Goal: Leave review/rating: Leave review/rating

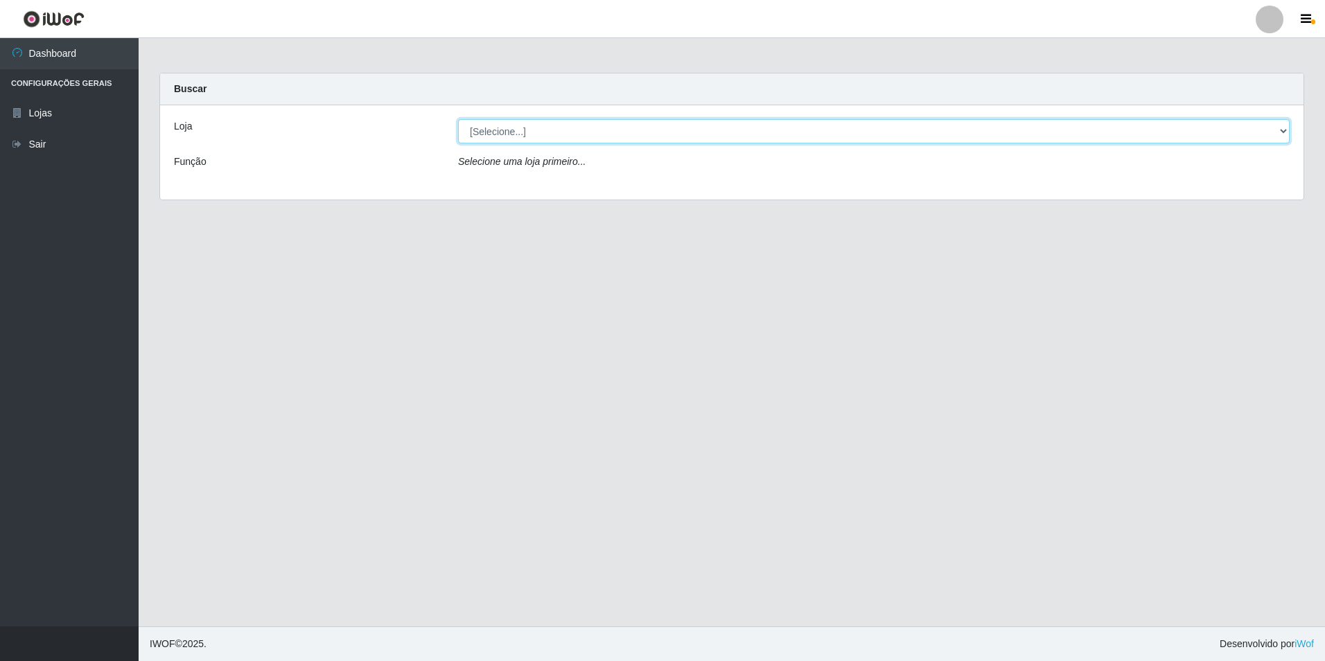
click at [497, 126] on select "[Selecione...] Extrabom - Loja 57 Anchieta" at bounding box center [874, 131] width 832 height 24
select select "470"
click at [458, 119] on select "[Selecione...] Extrabom - Loja 57 Anchieta" at bounding box center [874, 131] width 832 height 24
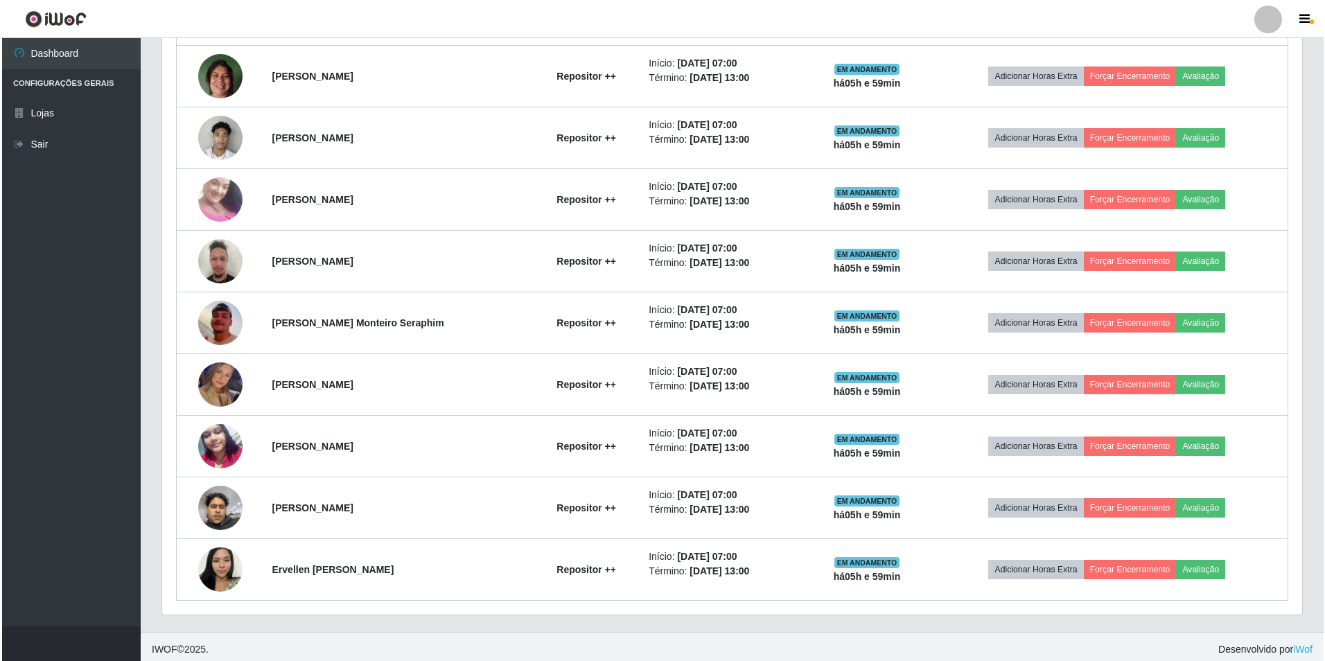
scroll to position [629, 0]
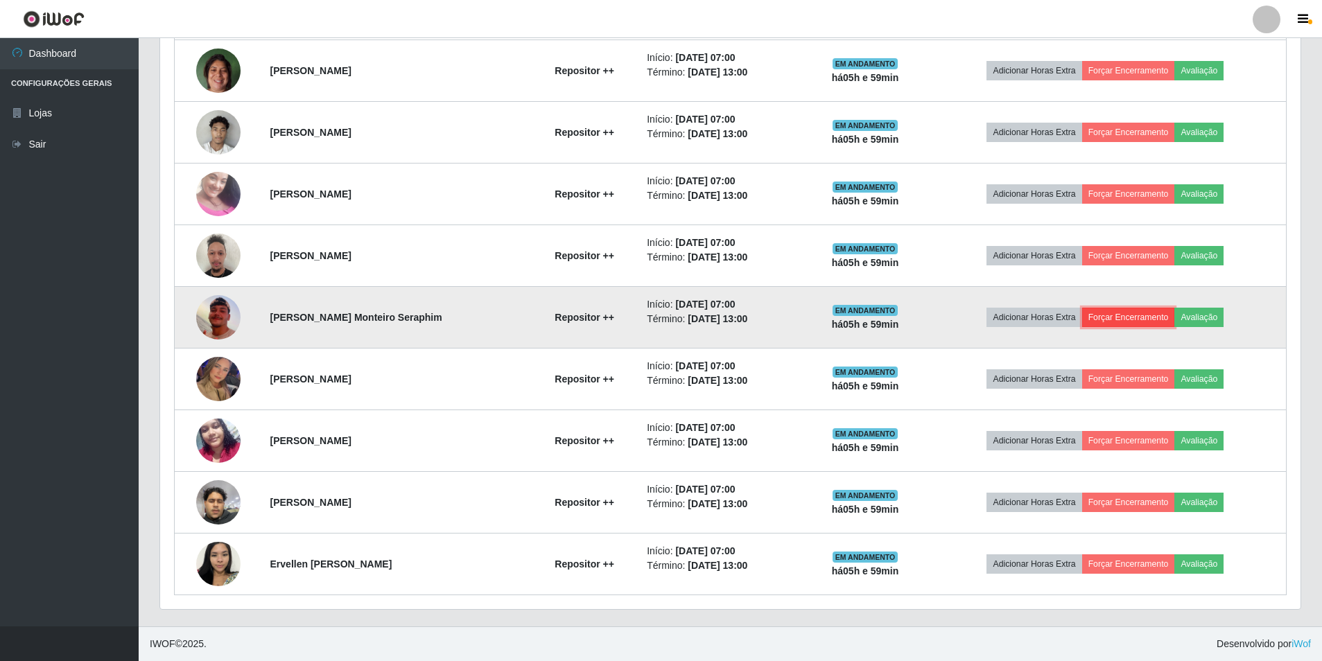
click at [1160, 314] on button "Forçar Encerramento" at bounding box center [1128, 317] width 93 height 19
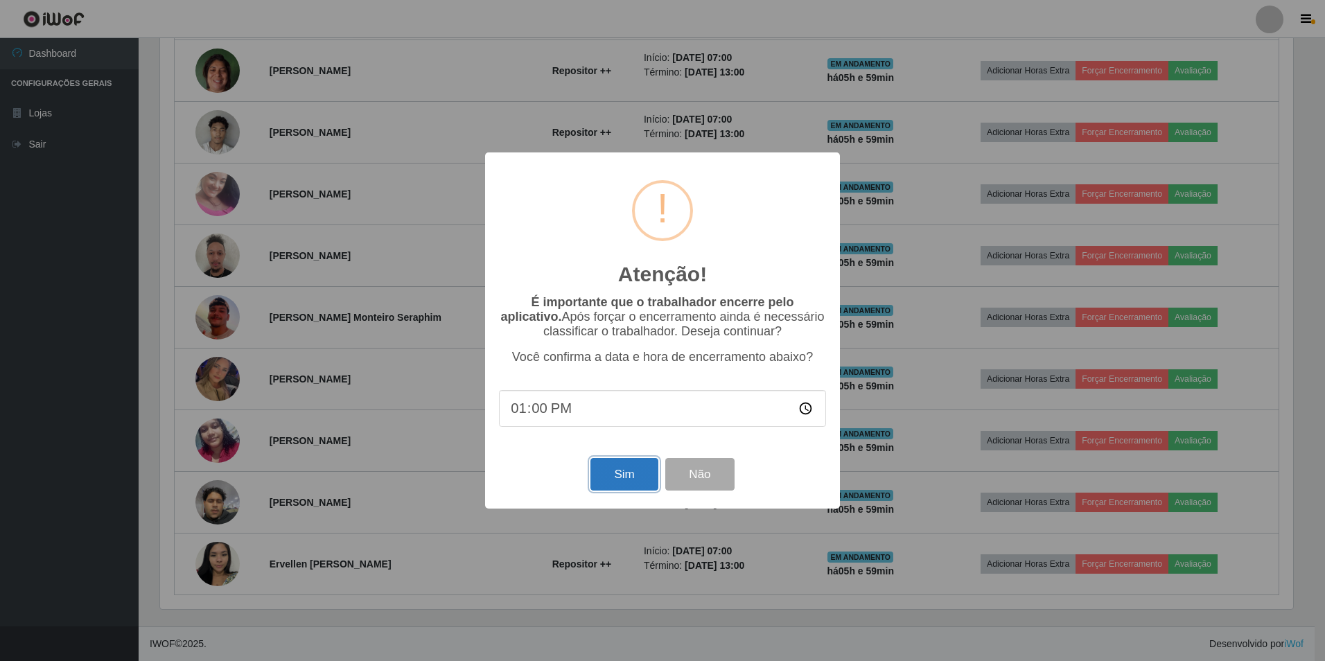
click at [651, 473] on button "Sim" at bounding box center [624, 474] width 67 height 33
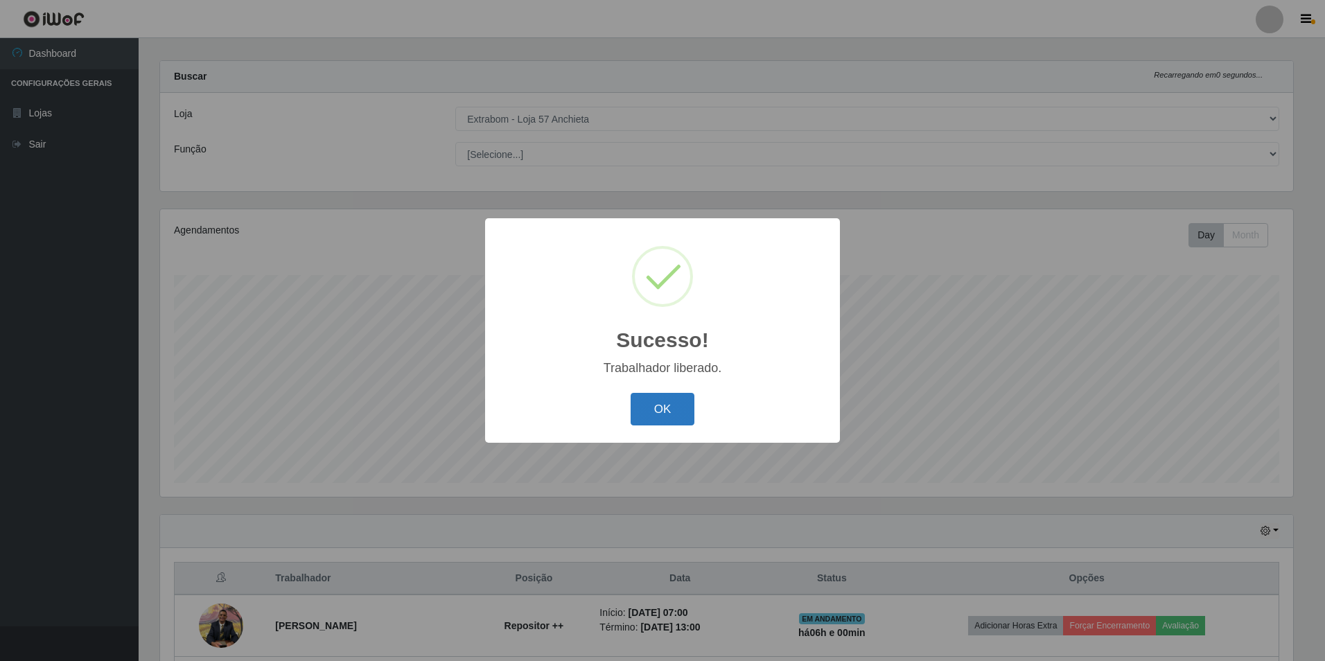
click at [645, 415] on button "OK" at bounding box center [663, 409] width 64 height 33
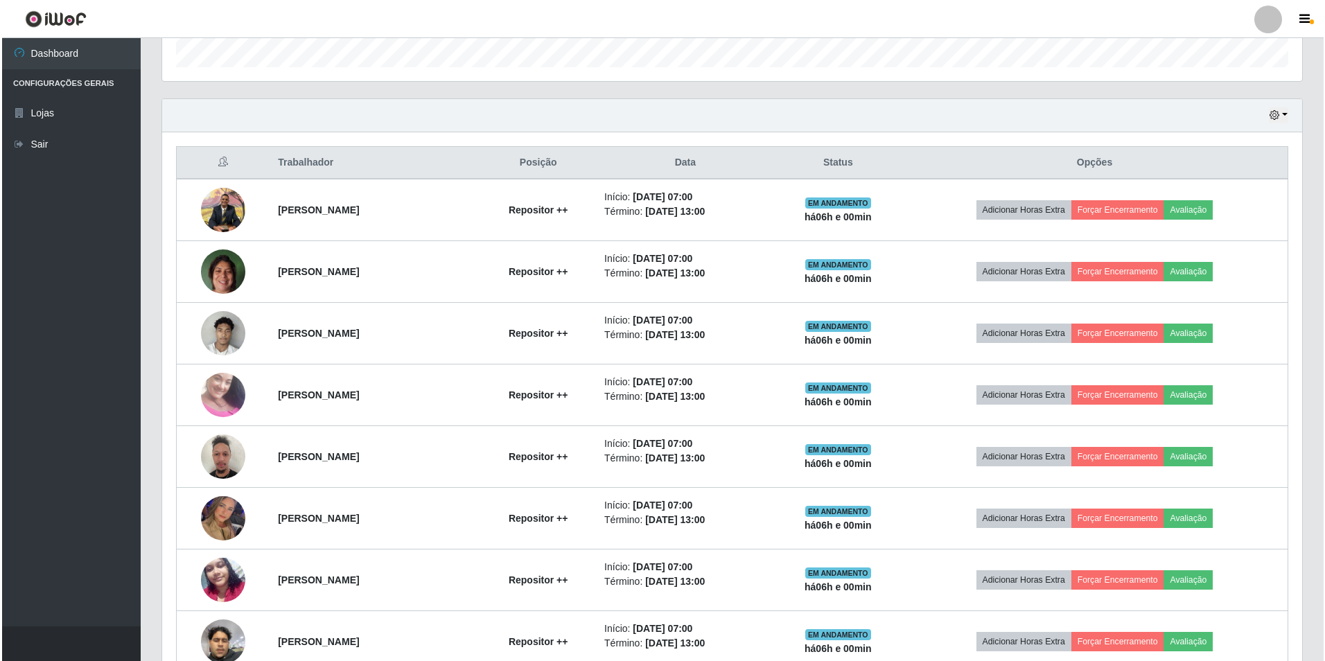
scroll to position [498, 0]
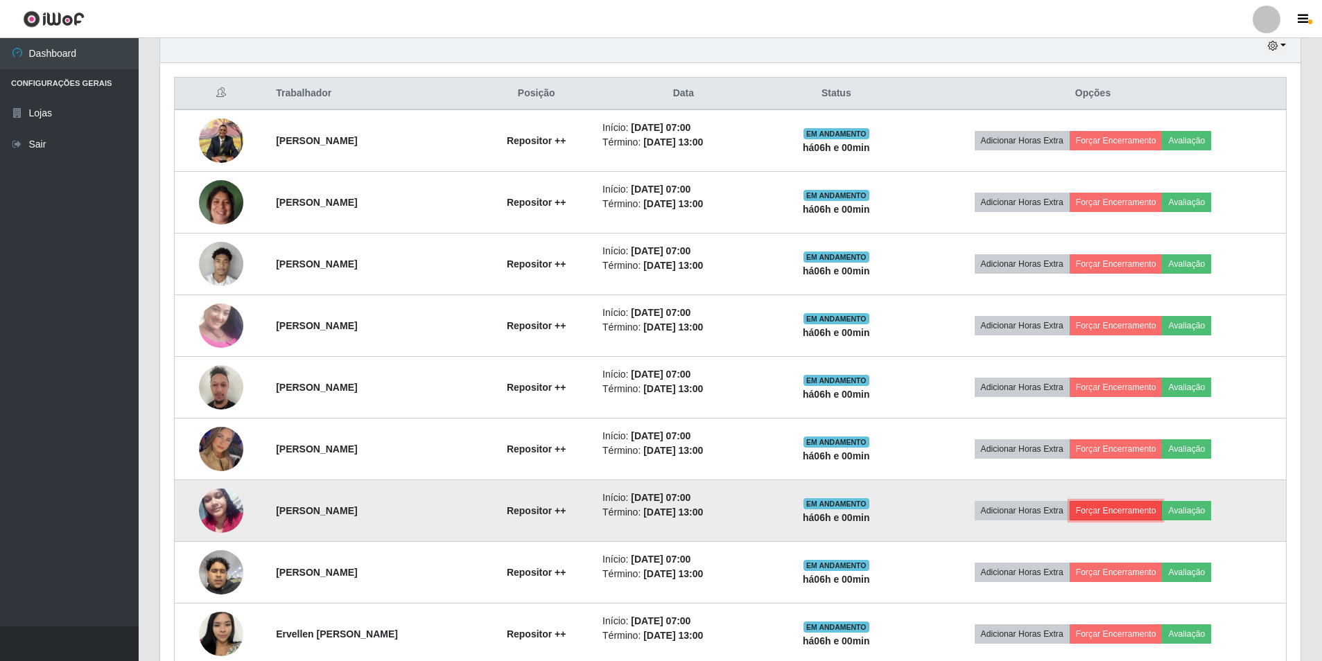
click at [1158, 507] on button "Forçar Encerramento" at bounding box center [1116, 510] width 93 height 19
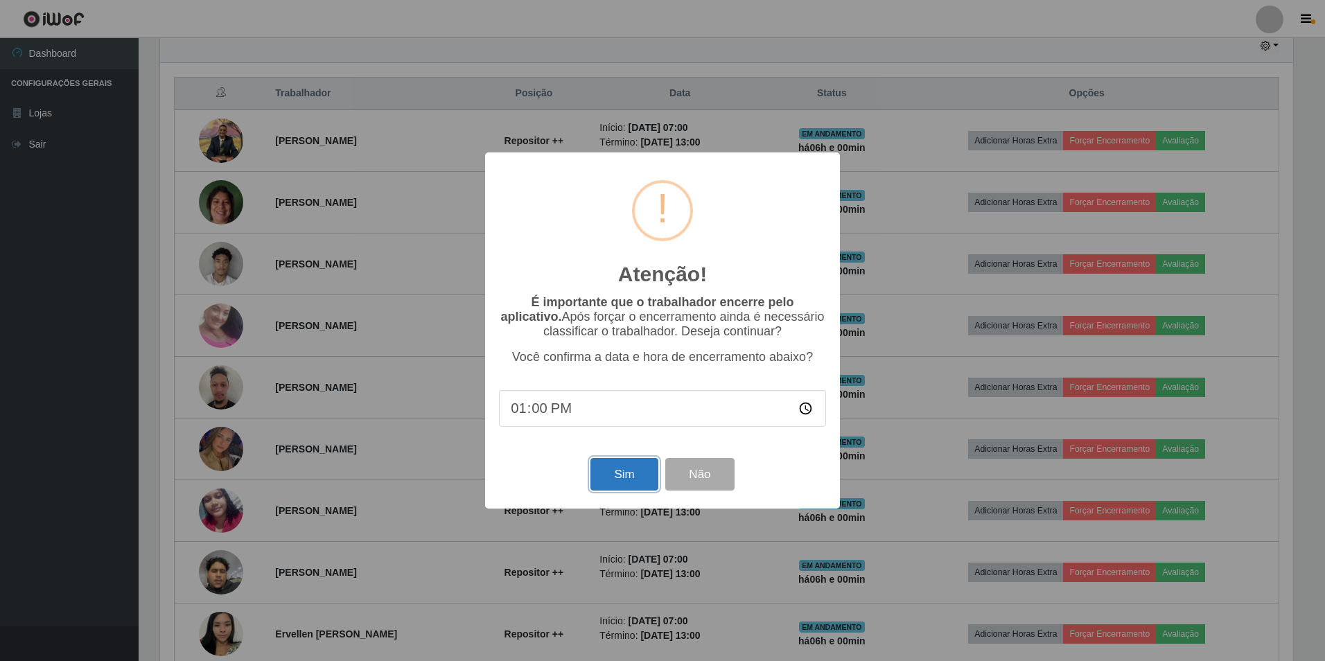
click at [650, 481] on button "Sim" at bounding box center [624, 474] width 67 height 33
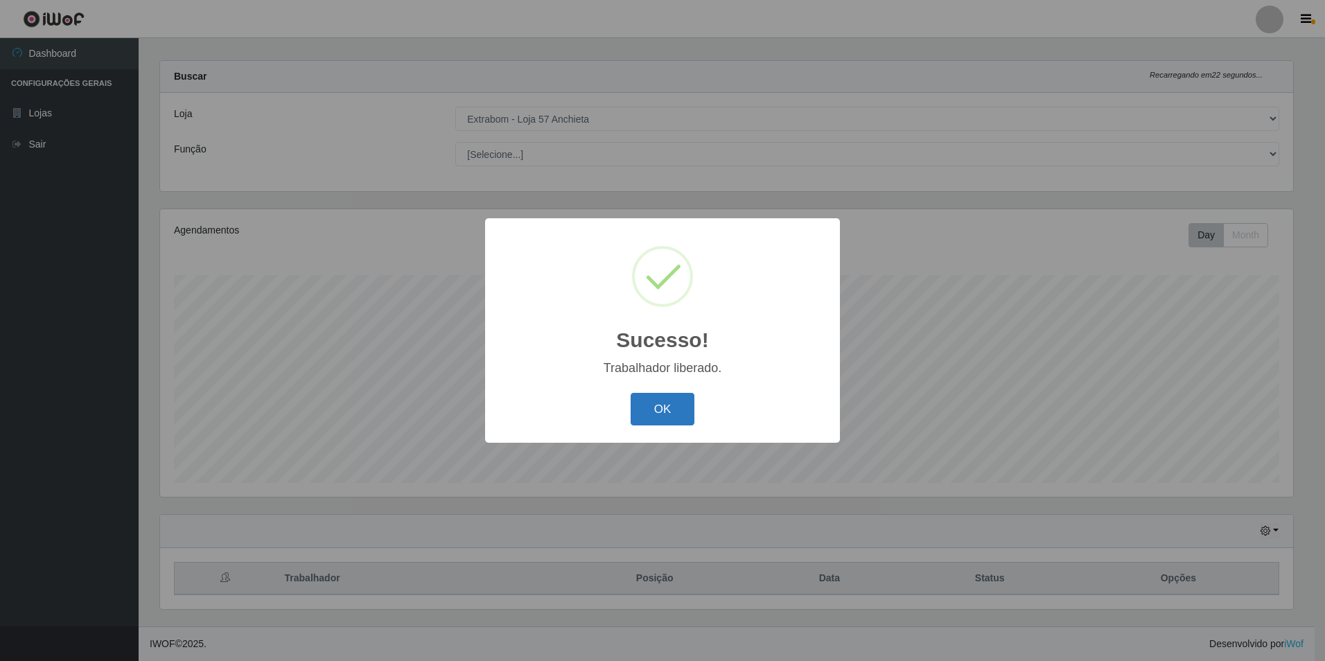
click at [663, 412] on button "OK" at bounding box center [663, 409] width 64 height 33
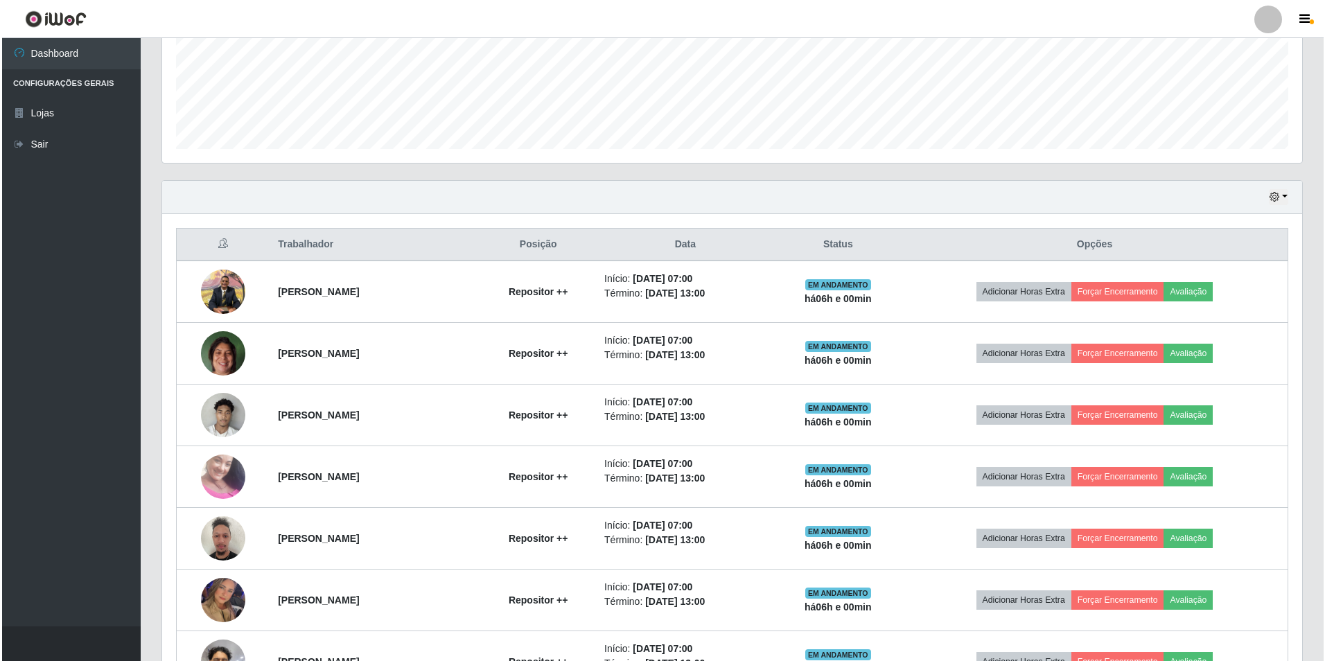
scroll to position [416, 0]
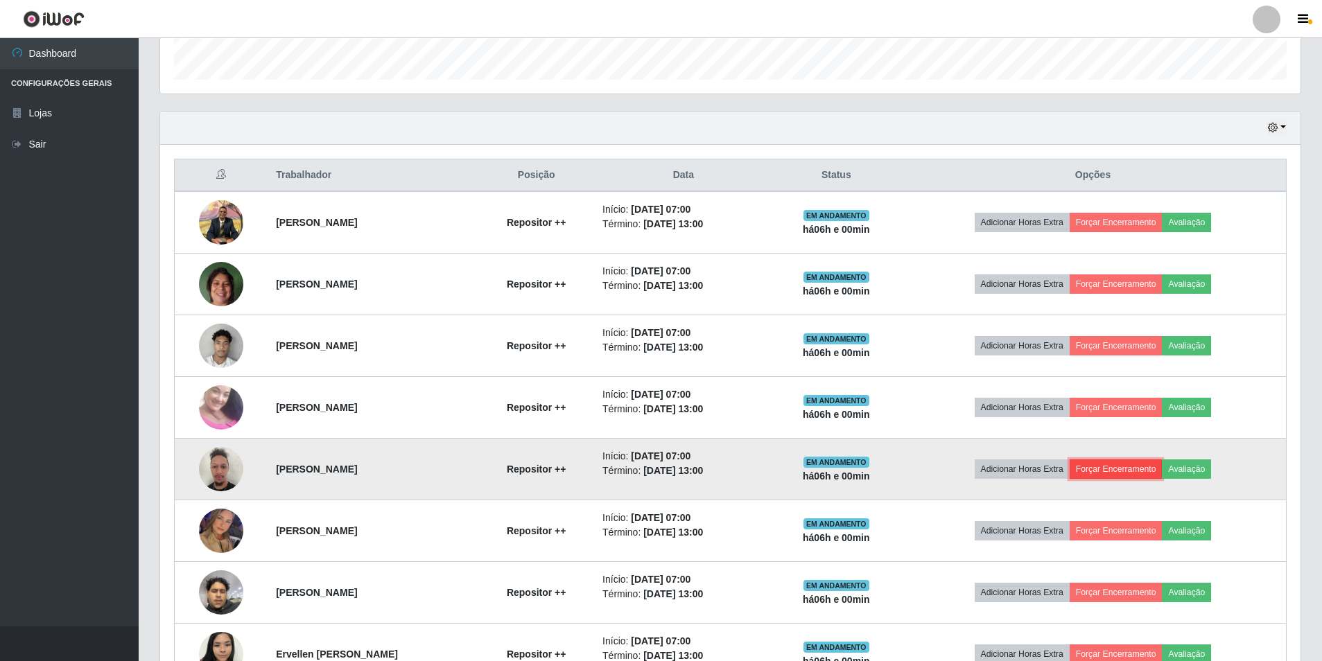
click at [1101, 467] on button "Forçar Encerramento" at bounding box center [1116, 469] width 93 height 19
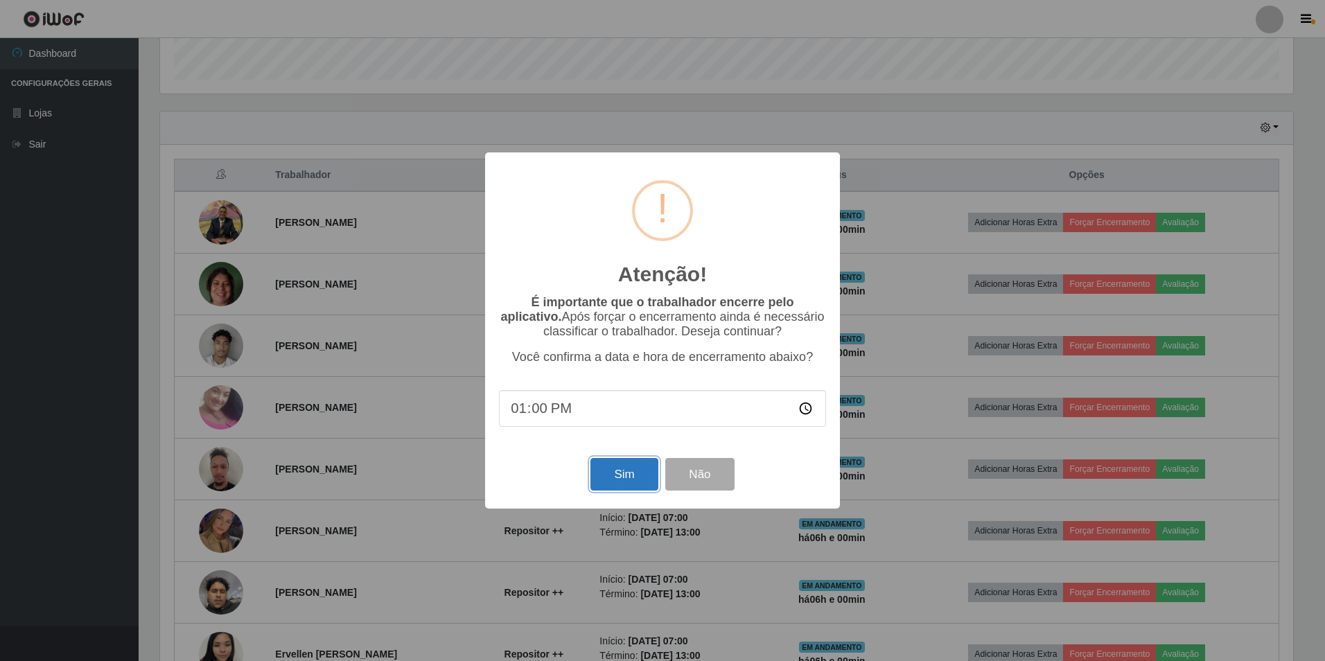
click at [617, 471] on button "Sim" at bounding box center [624, 474] width 67 height 33
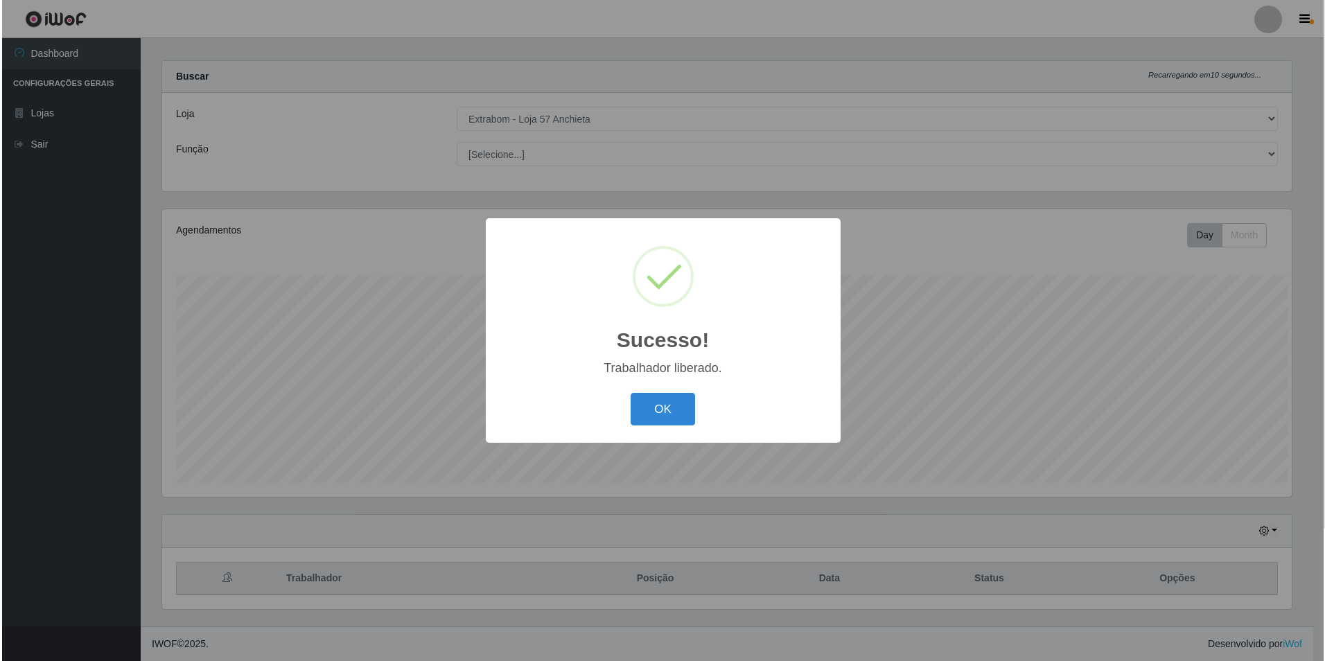
scroll to position [0, 0]
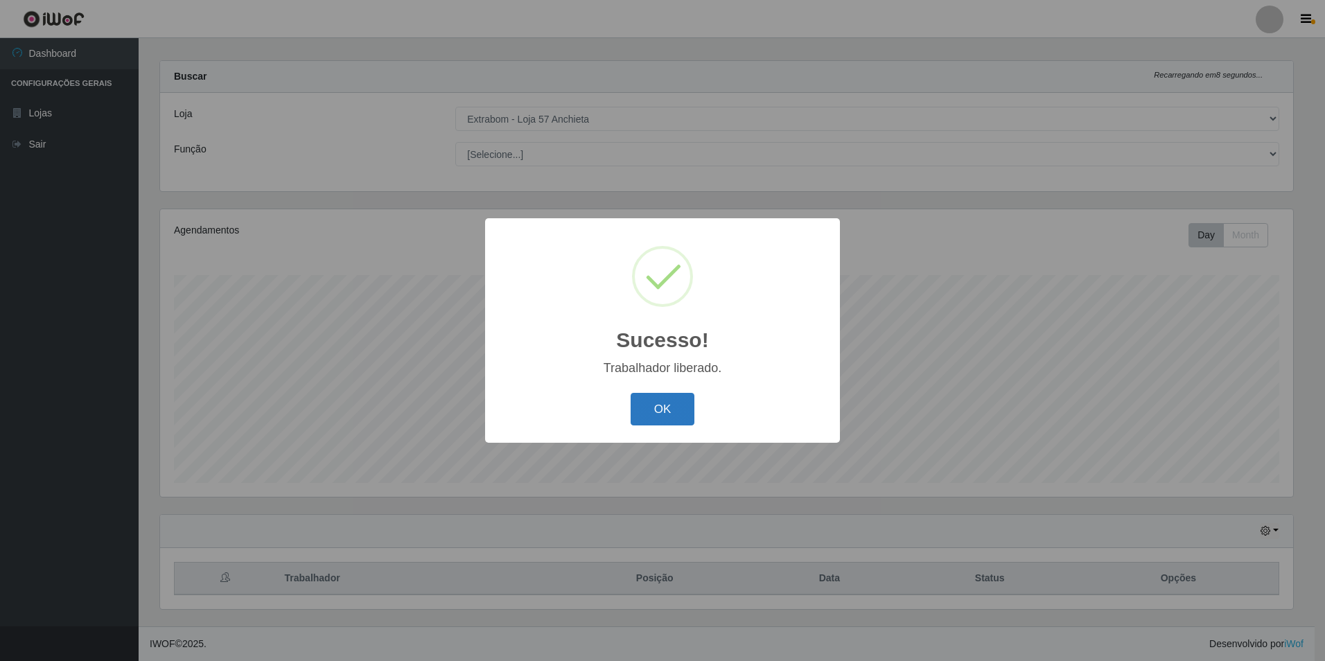
click at [690, 412] on button "OK" at bounding box center [663, 409] width 64 height 33
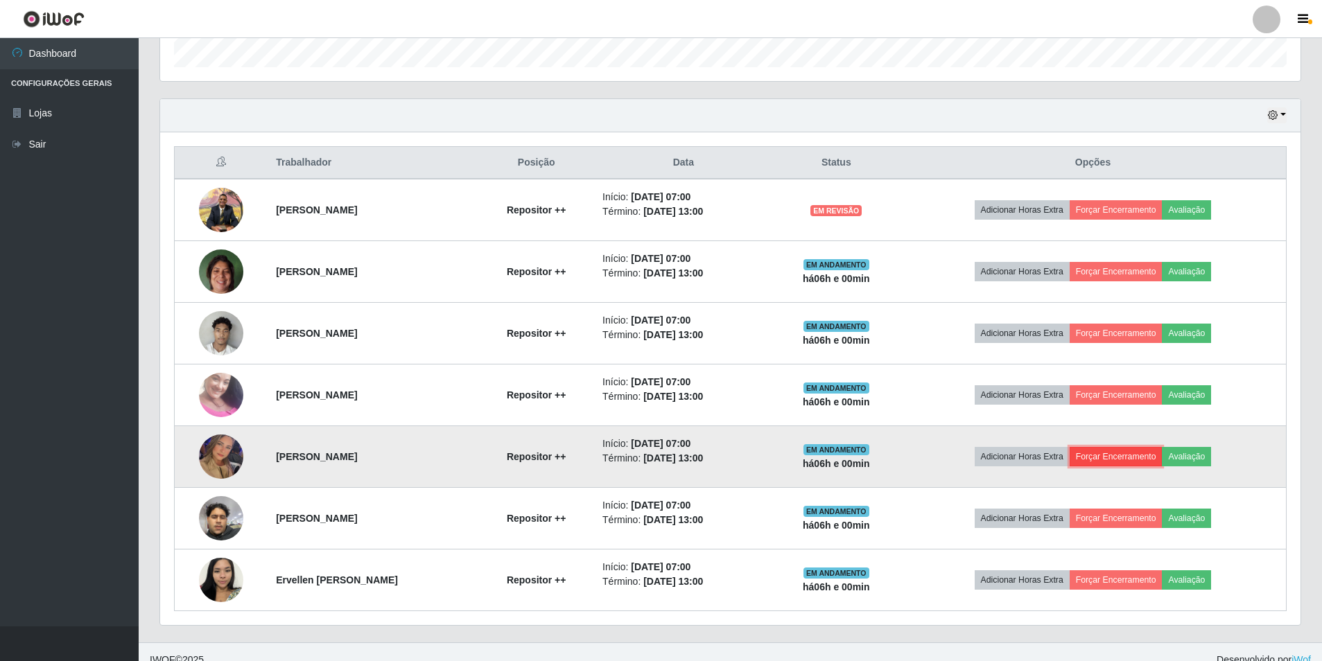
click at [1114, 453] on button "Forçar Encerramento" at bounding box center [1116, 456] width 93 height 19
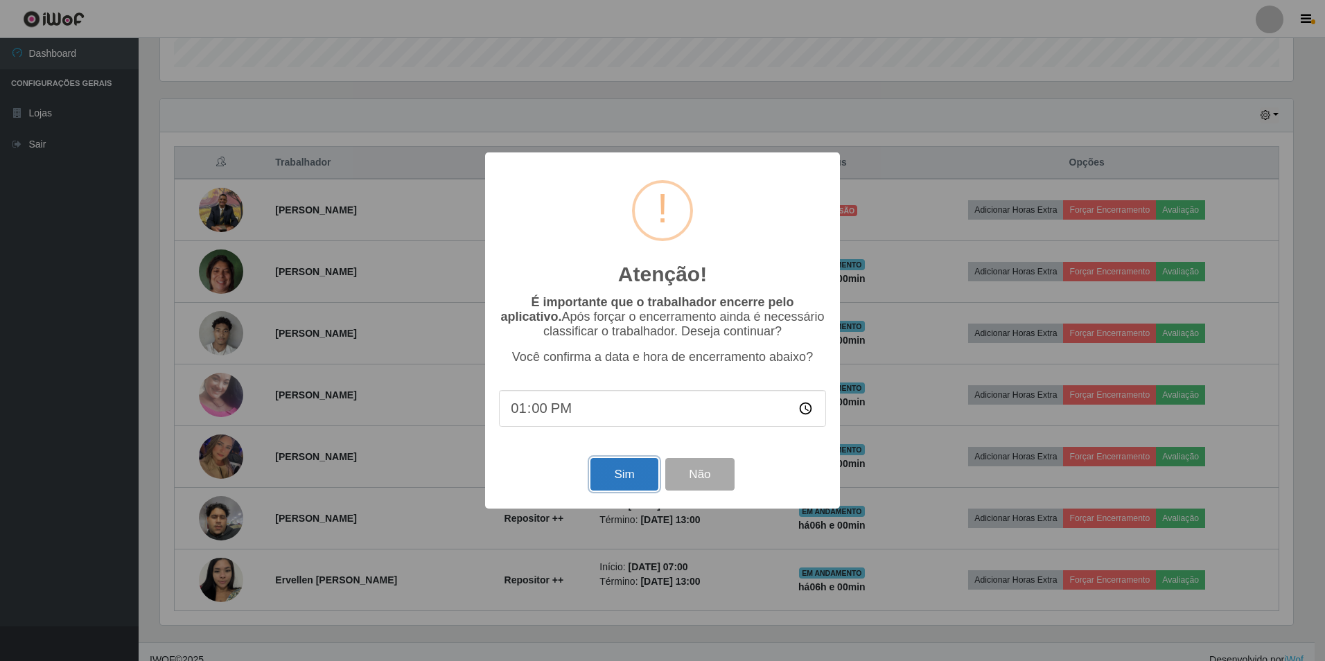
click at [620, 476] on button "Sim" at bounding box center [624, 474] width 67 height 33
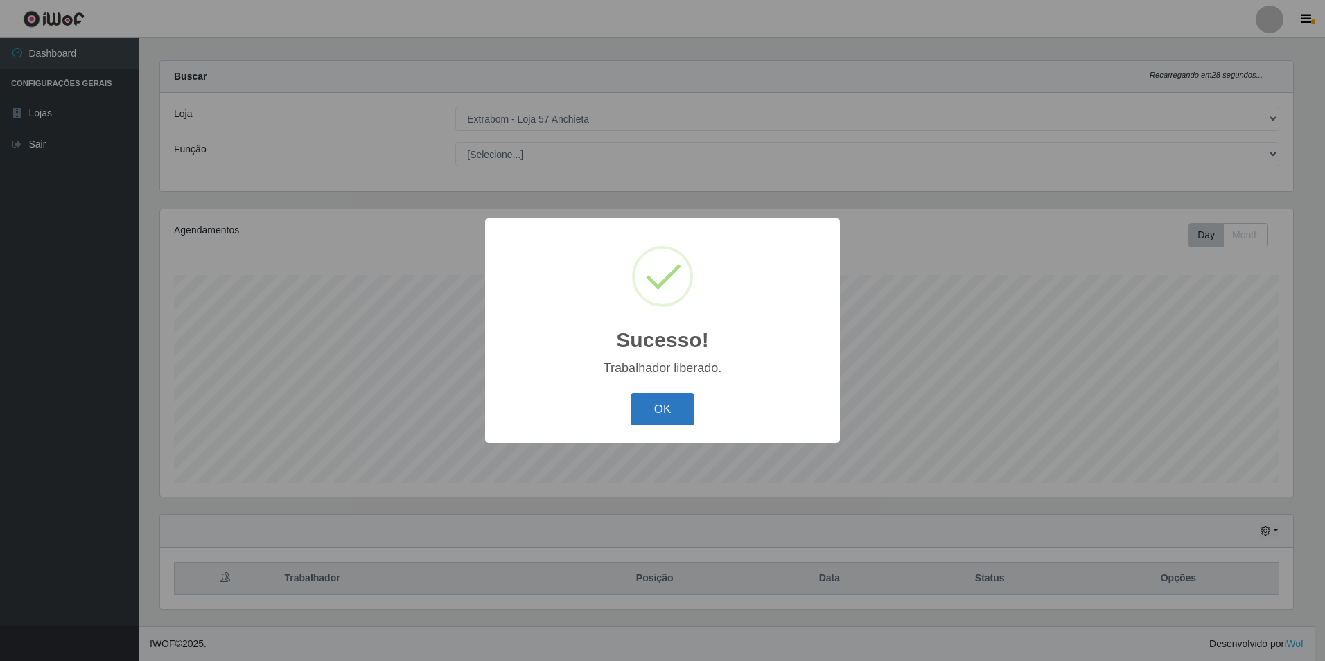
click at [667, 417] on button "OK" at bounding box center [663, 409] width 64 height 33
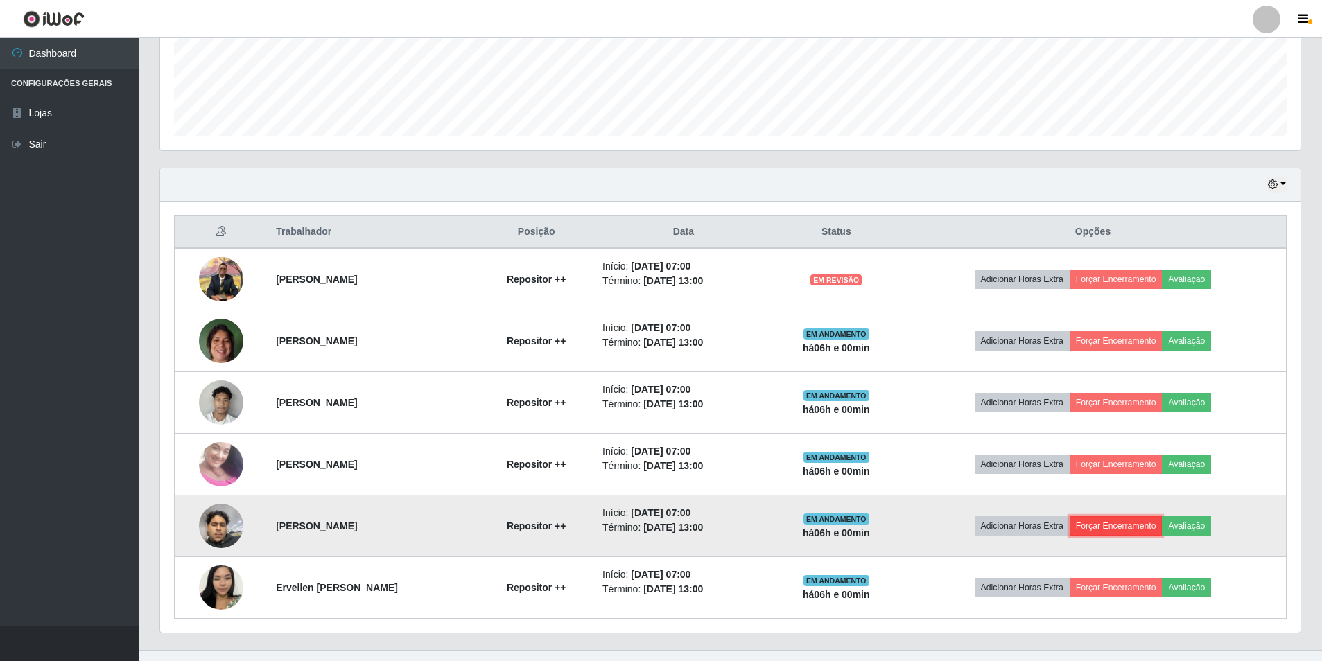
click at [1098, 526] on button "Forçar Encerramento" at bounding box center [1116, 525] width 93 height 19
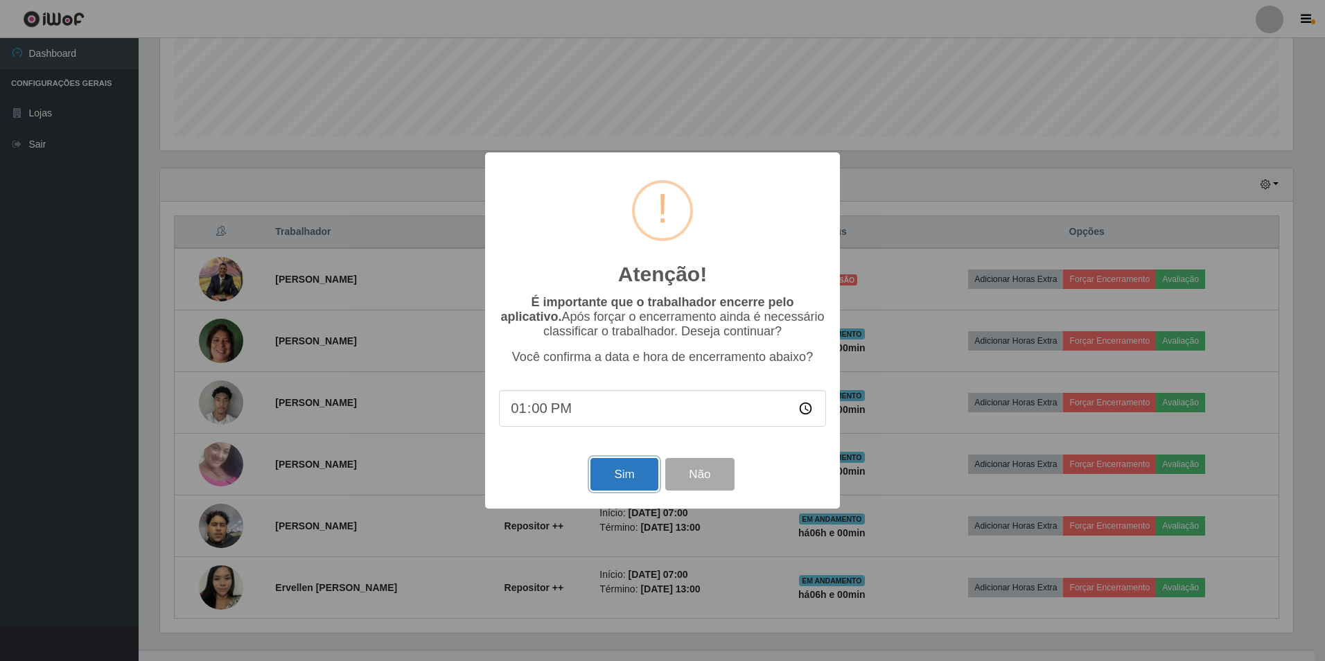
click at [624, 490] on button "Sim" at bounding box center [624, 474] width 67 height 33
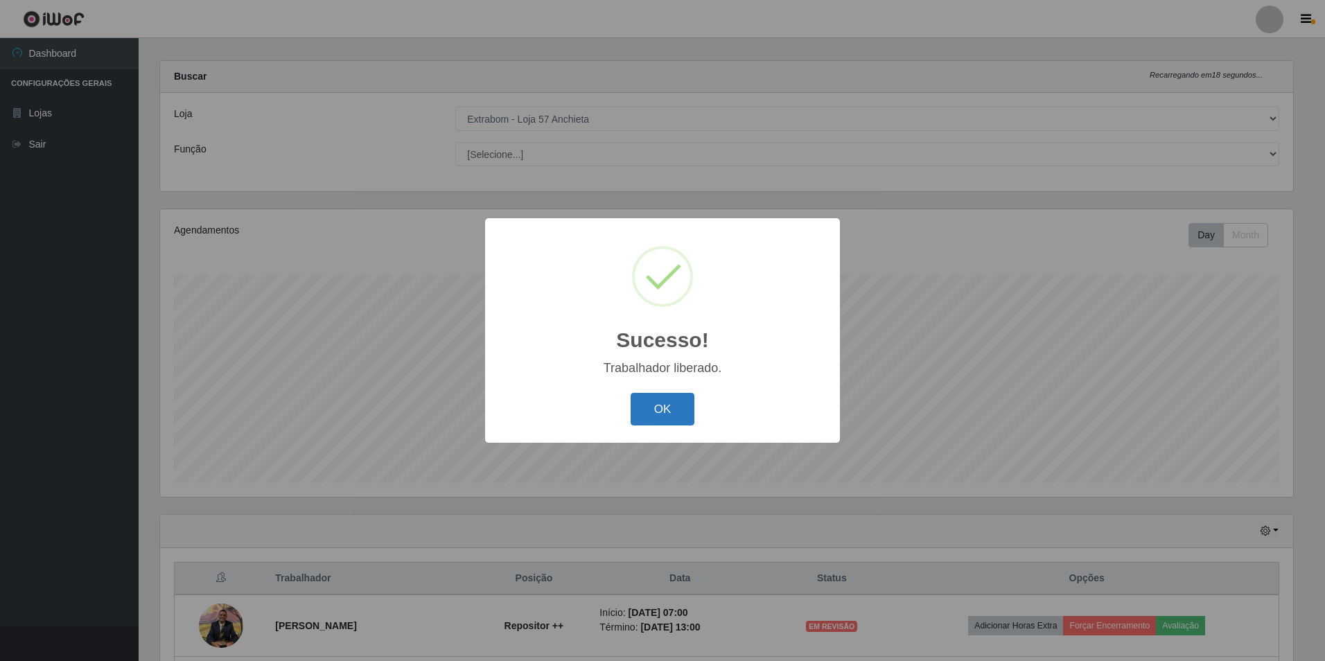
click at [652, 411] on button "OK" at bounding box center [663, 409] width 64 height 33
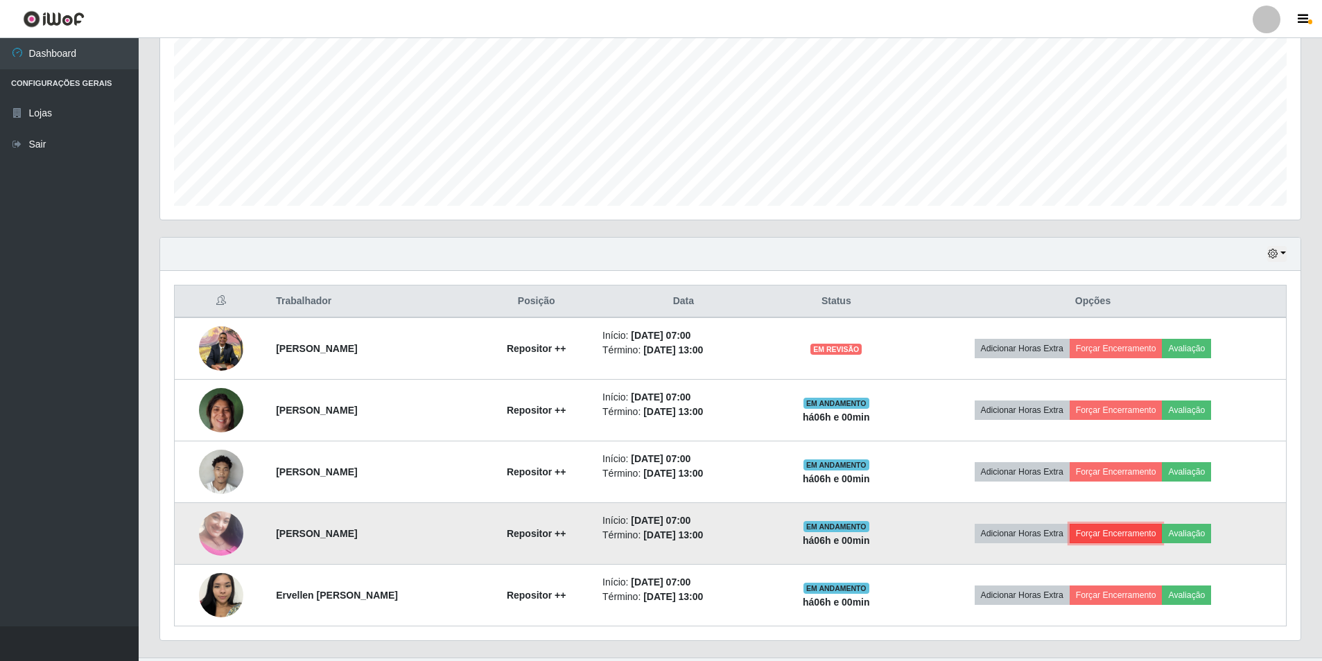
click at [1140, 526] on button "Forçar Encerramento" at bounding box center [1116, 533] width 93 height 19
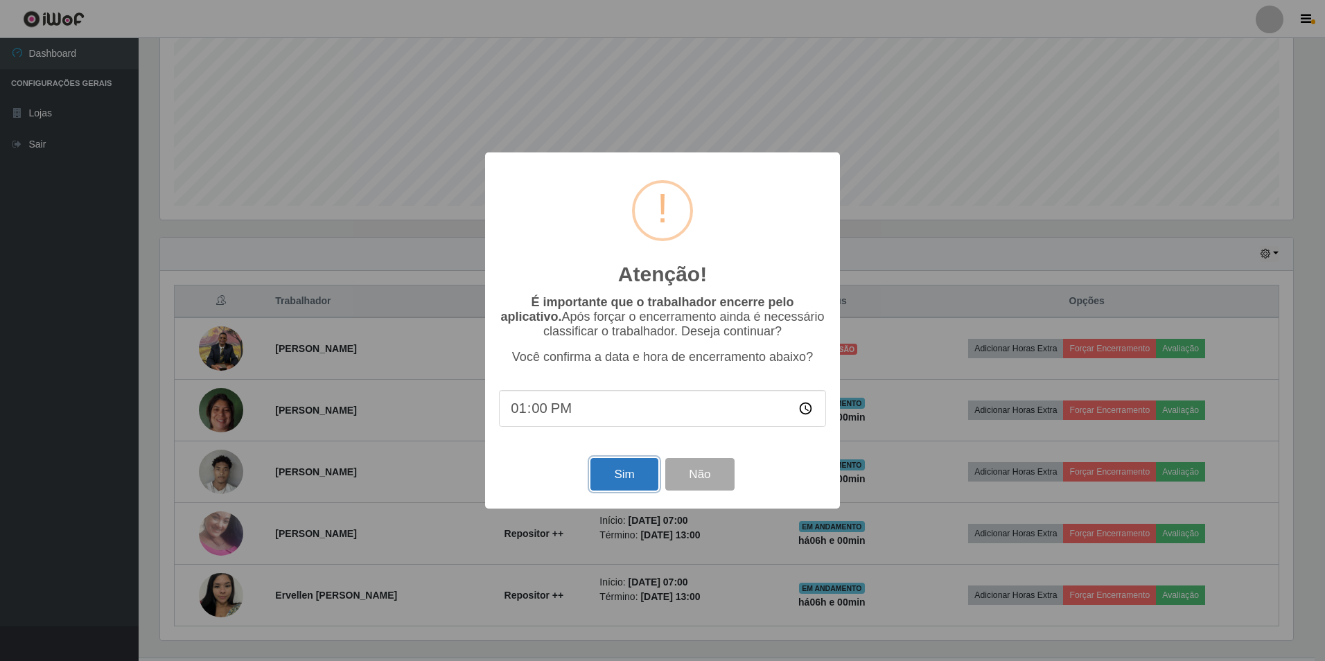
click at [607, 478] on button "Sim" at bounding box center [624, 474] width 67 height 33
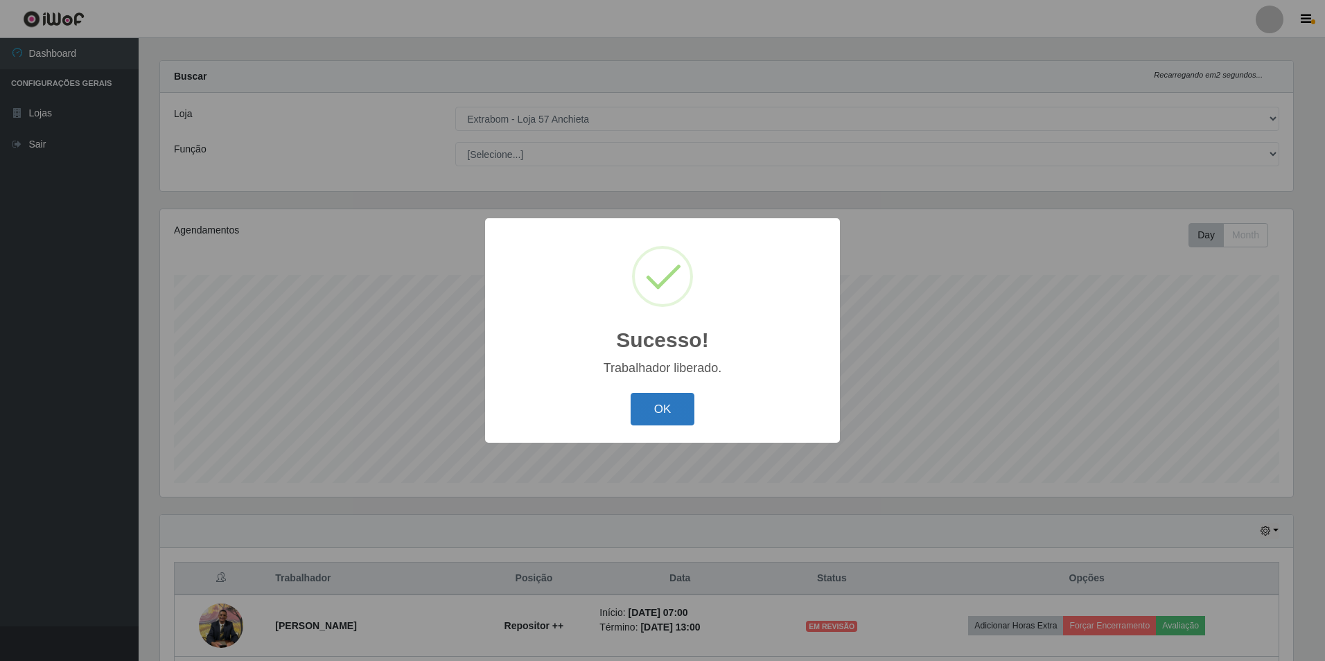
click at [648, 406] on button "OK" at bounding box center [663, 409] width 64 height 33
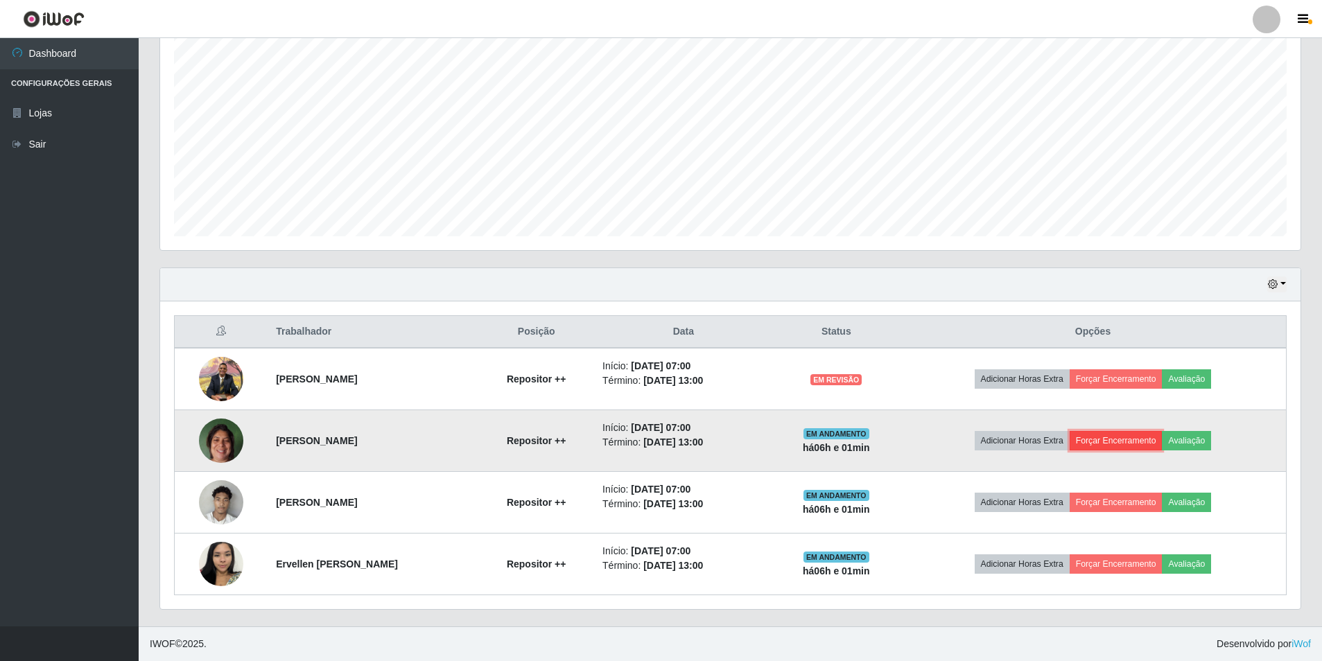
click at [1105, 435] on button "Forçar Encerramento" at bounding box center [1116, 440] width 93 height 19
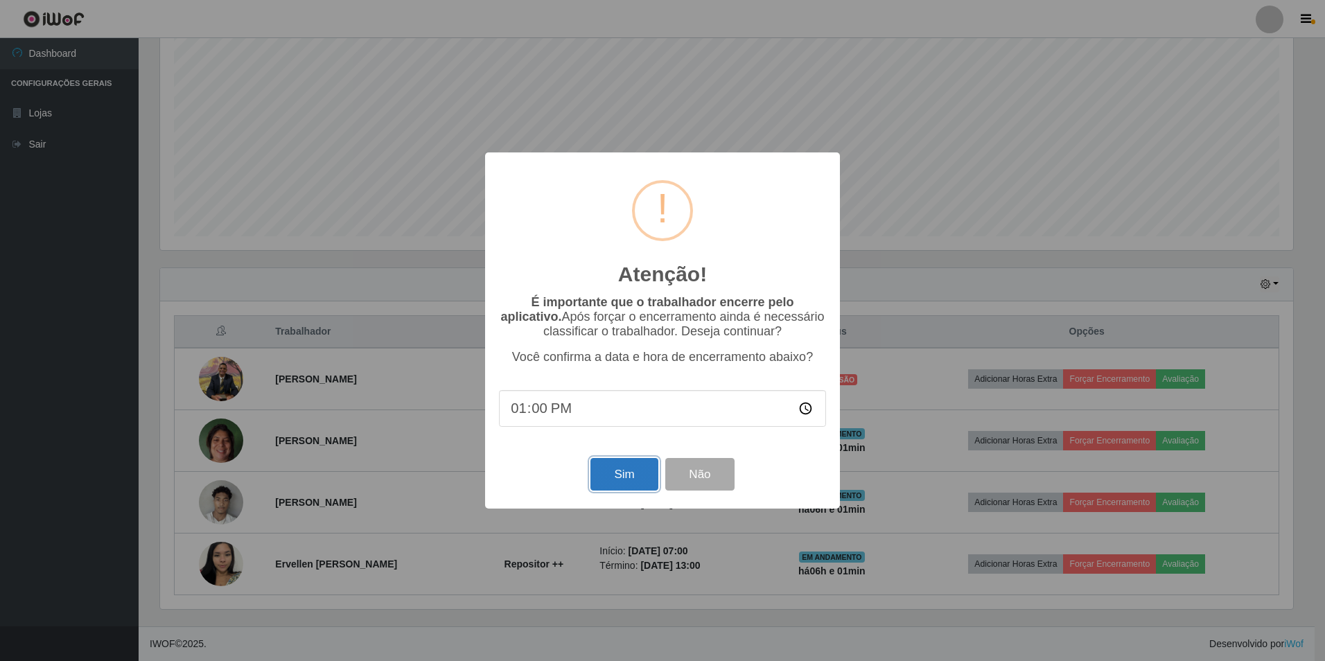
click at [614, 476] on button "Sim" at bounding box center [624, 474] width 67 height 33
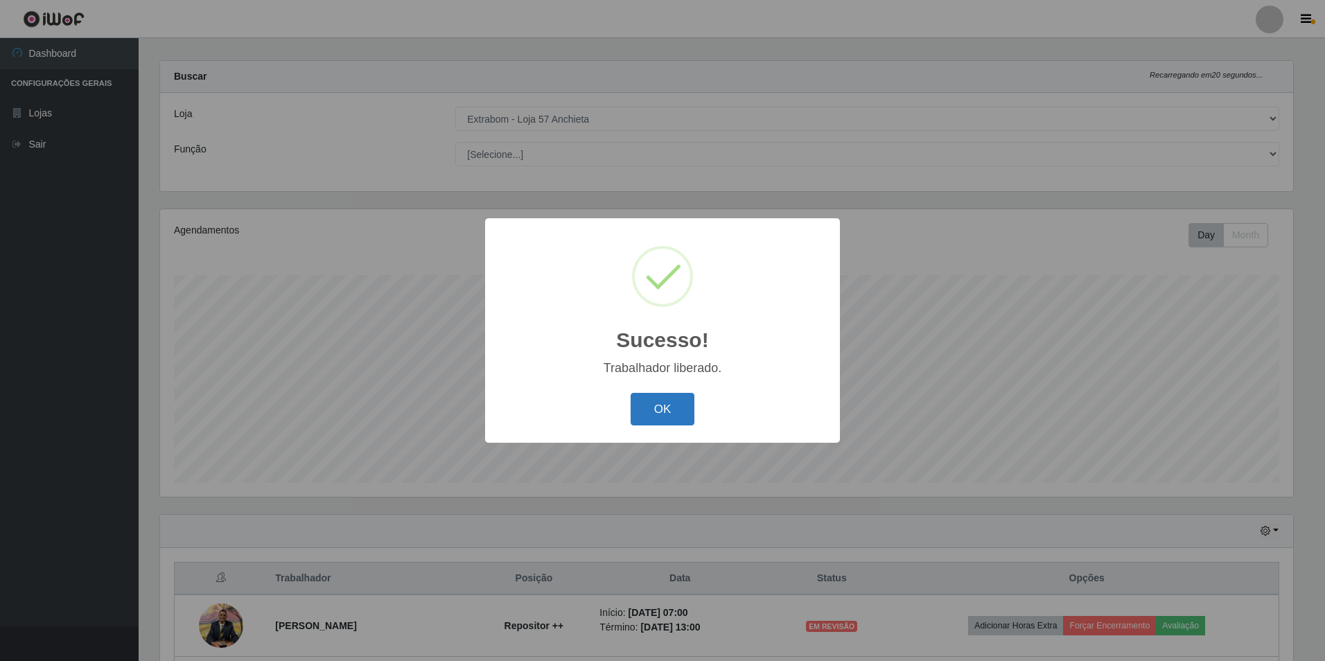
drag, startPoint x: 679, startPoint y: 406, endPoint x: 672, endPoint y: 407, distance: 7.0
click at [672, 407] on button "OK" at bounding box center [663, 409] width 64 height 33
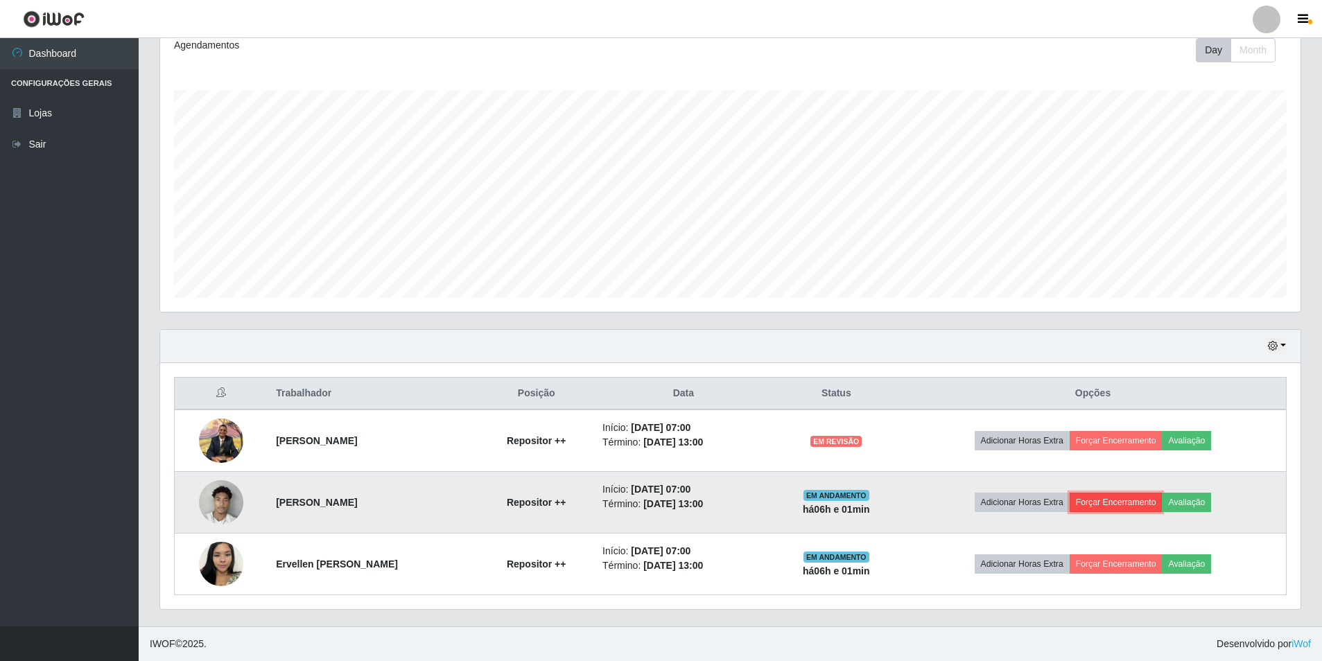
click at [1126, 498] on button "Forçar Encerramento" at bounding box center [1116, 502] width 93 height 19
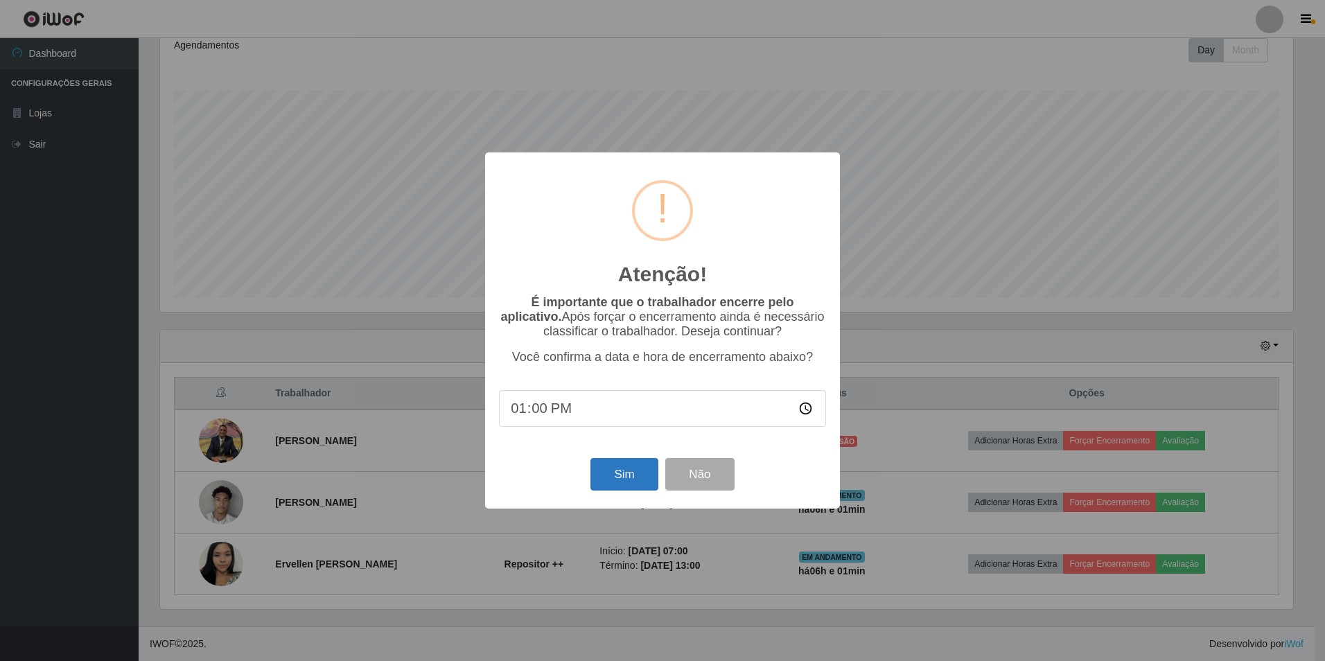
drag, startPoint x: 606, startPoint y: 461, endPoint x: 609, endPoint y: 472, distance: 11.6
click at [607, 465] on div "Sim Não" at bounding box center [662, 475] width 327 height 40
click at [609, 472] on button "Sim" at bounding box center [624, 474] width 67 height 33
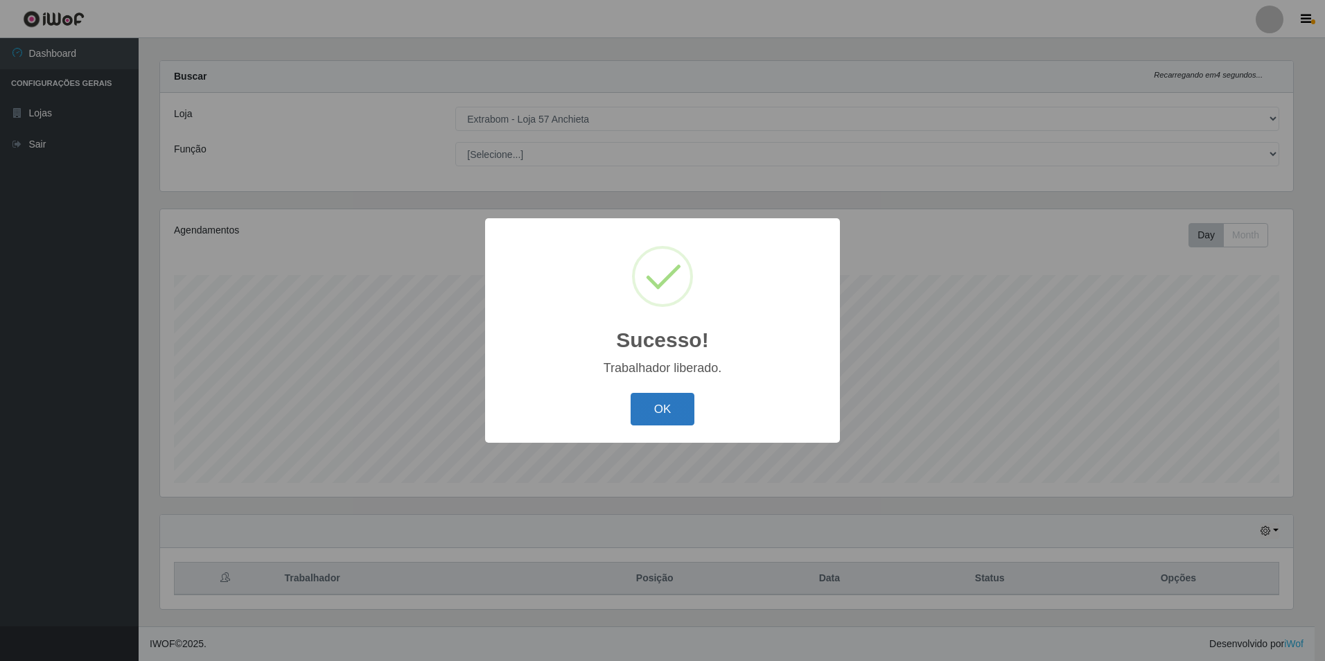
click at [650, 418] on button "OK" at bounding box center [663, 409] width 64 height 33
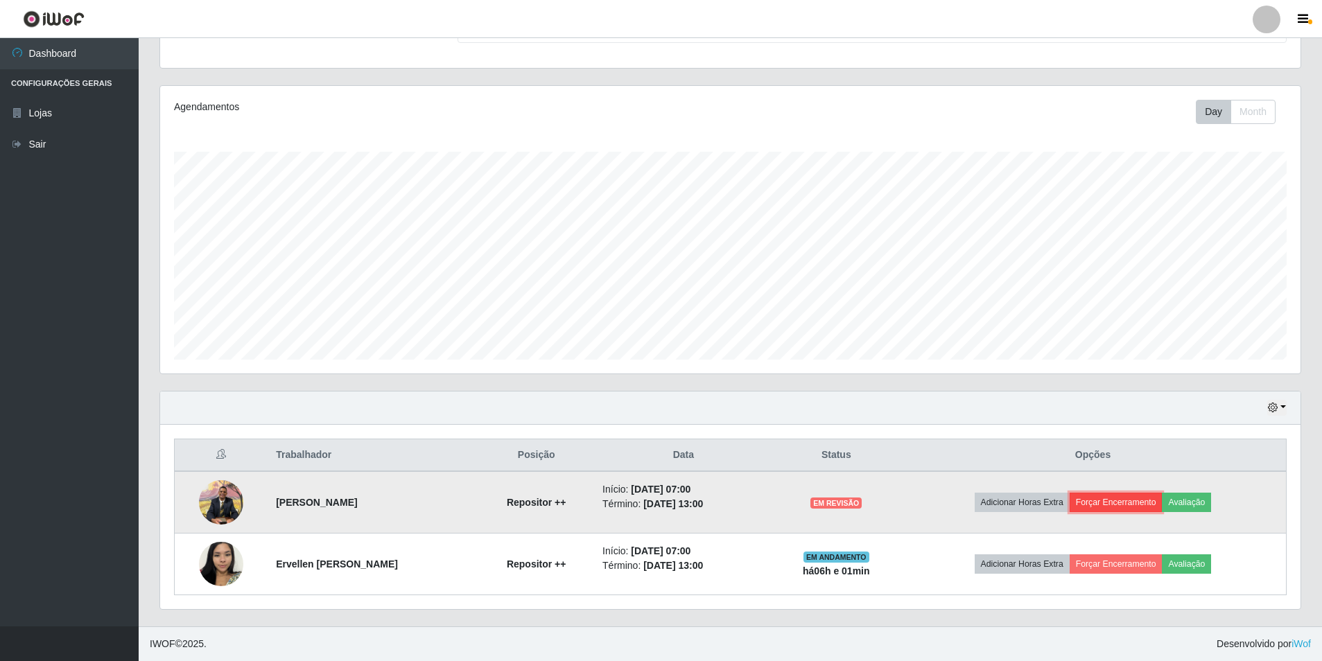
click at [1135, 505] on button "Forçar Encerramento" at bounding box center [1116, 502] width 93 height 19
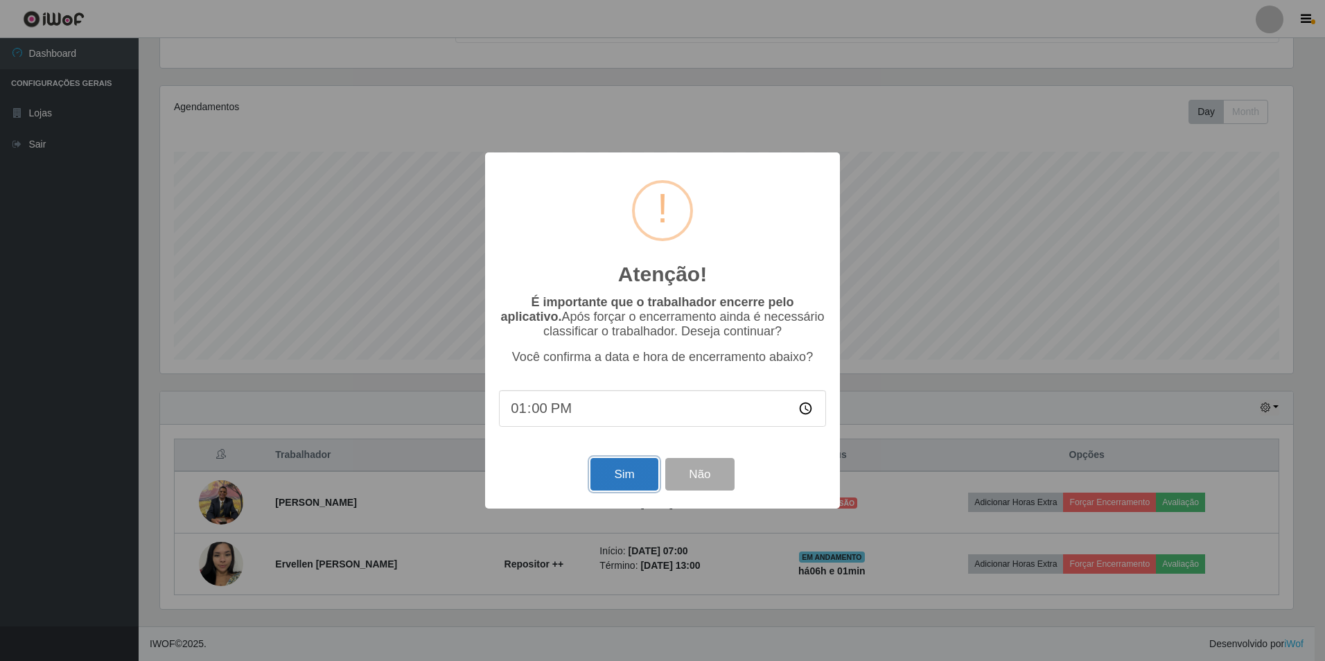
click at [616, 474] on button "Sim" at bounding box center [624, 474] width 67 height 33
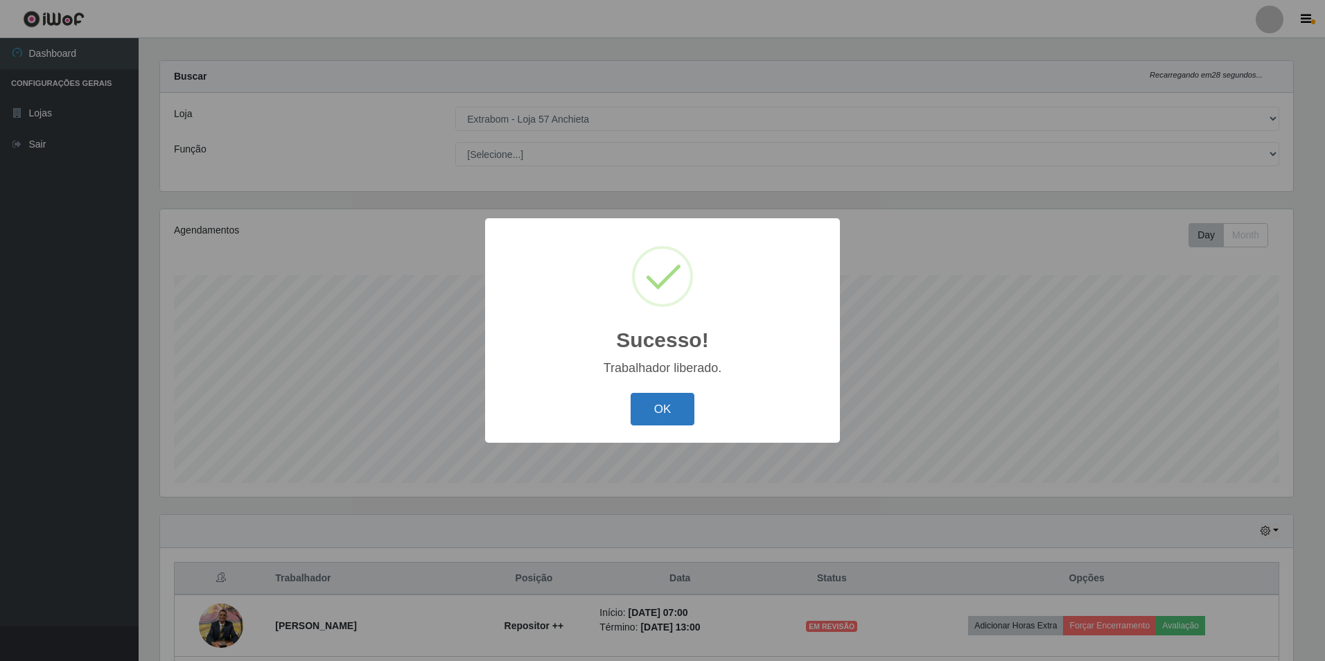
click at [672, 402] on button "OK" at bounding box center [663, 409] width 64 height 33
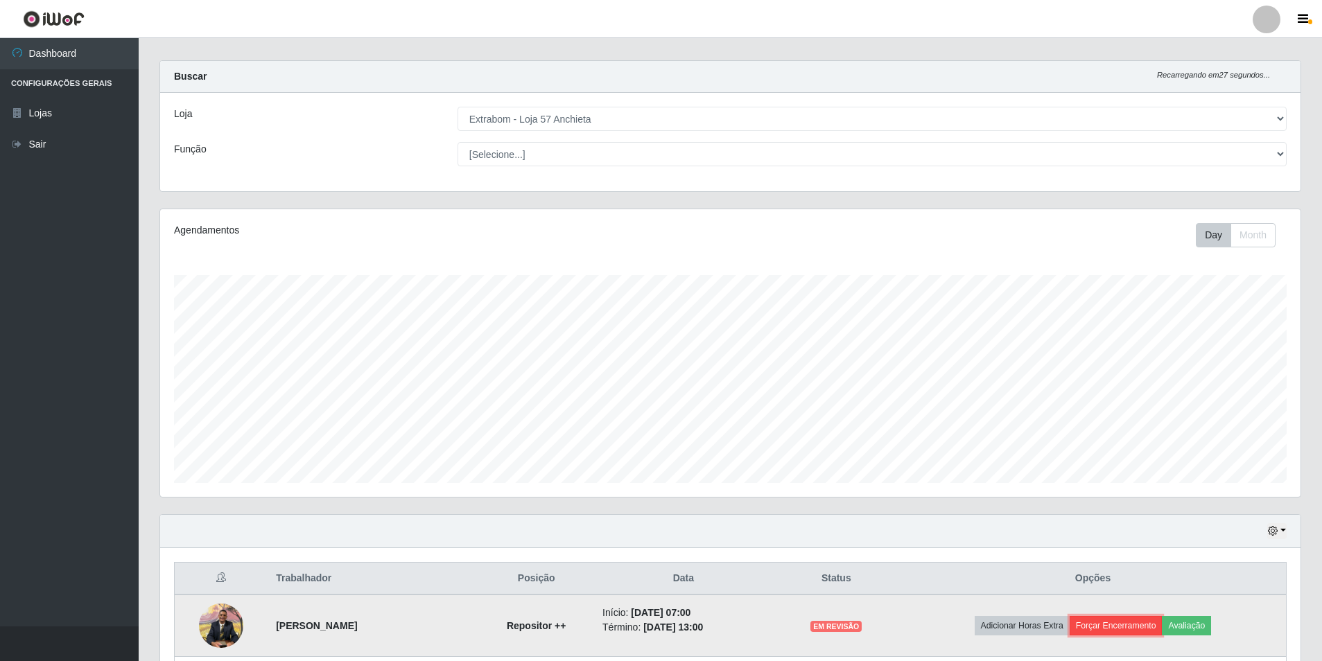
click at [1109, 624] on button "Forçar Encerramento" at bounding box center [1116, 625] width 93 height 19
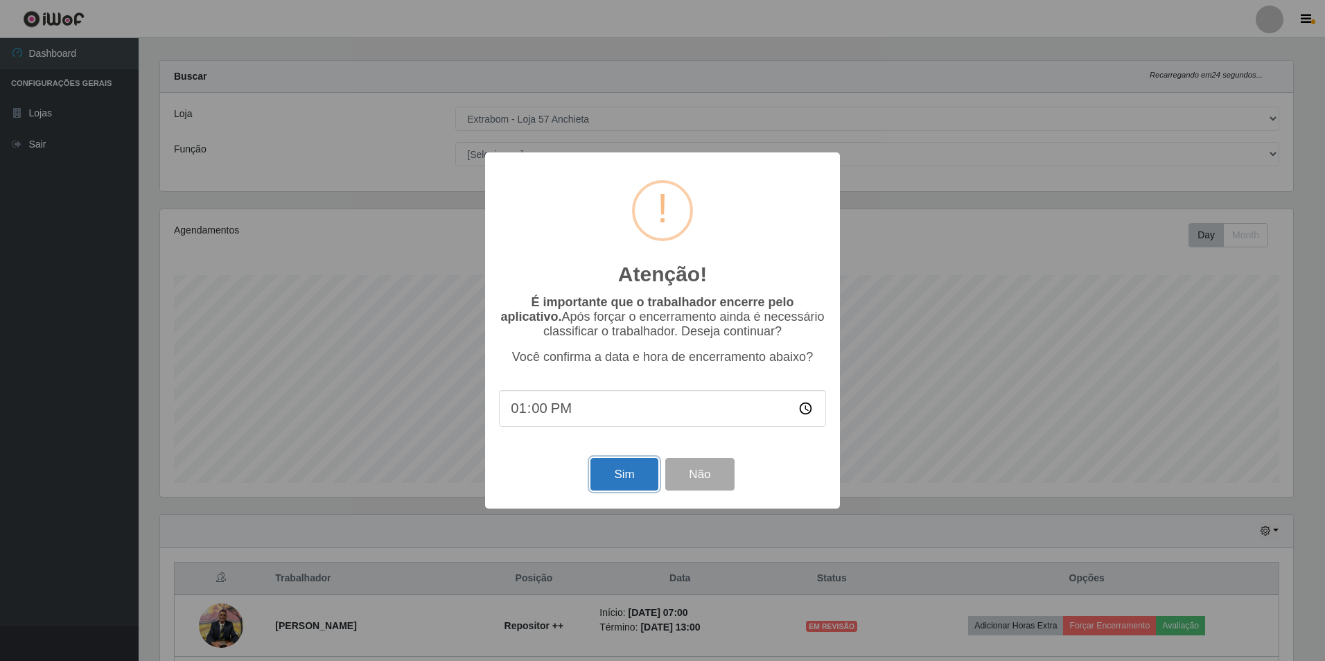
click at [634, 480] on button "Sim" at bounding box center [624, 474] width 67 height 33
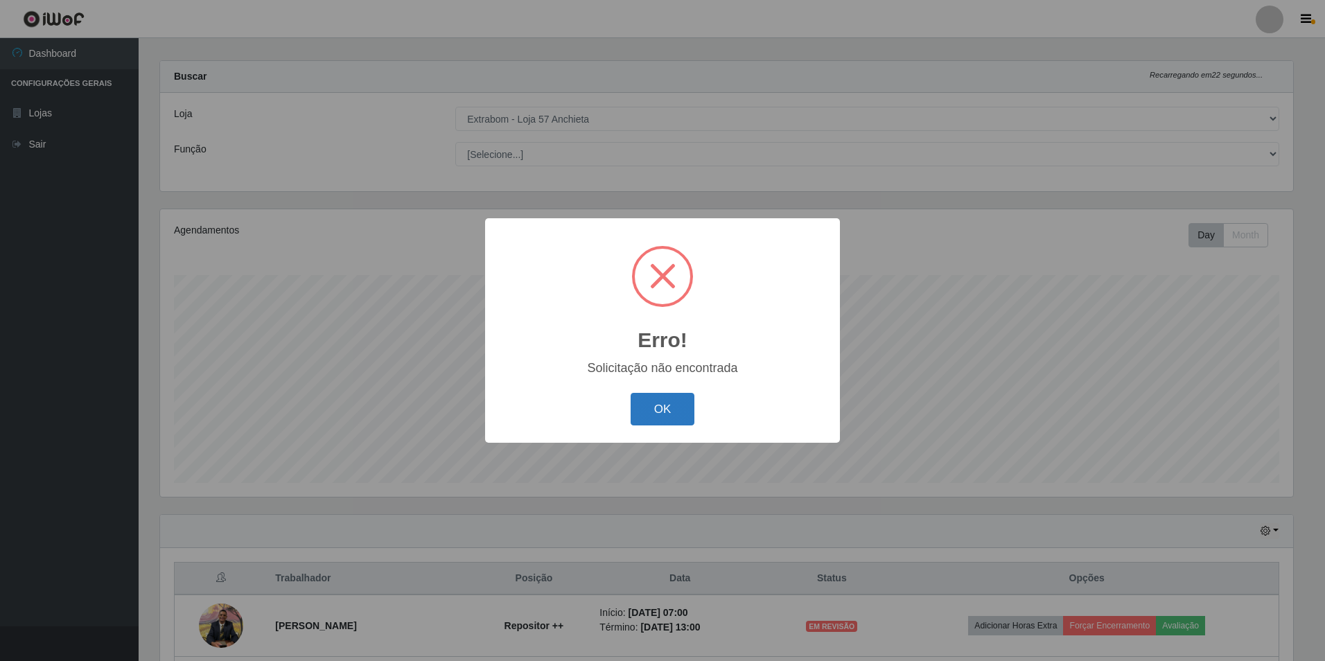
click at [673, 401] on button "OK" at bounding box center [663, 409] width 64 height 33
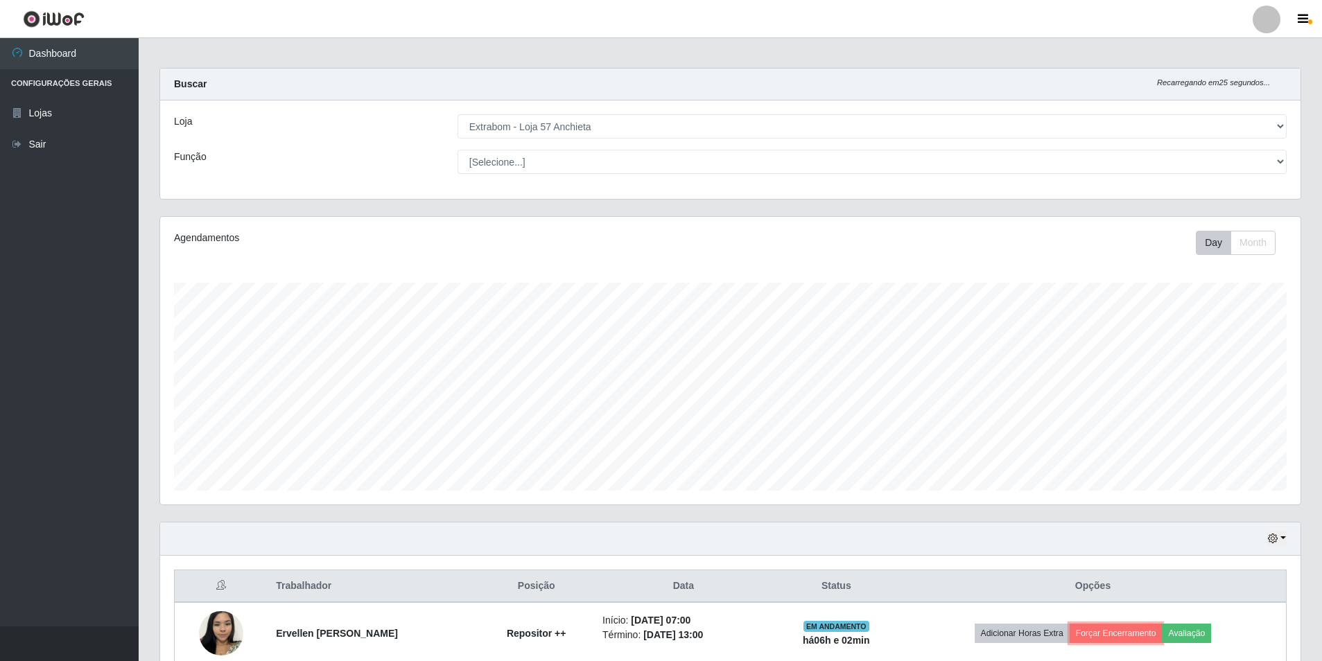
scroll to position [74, 0]
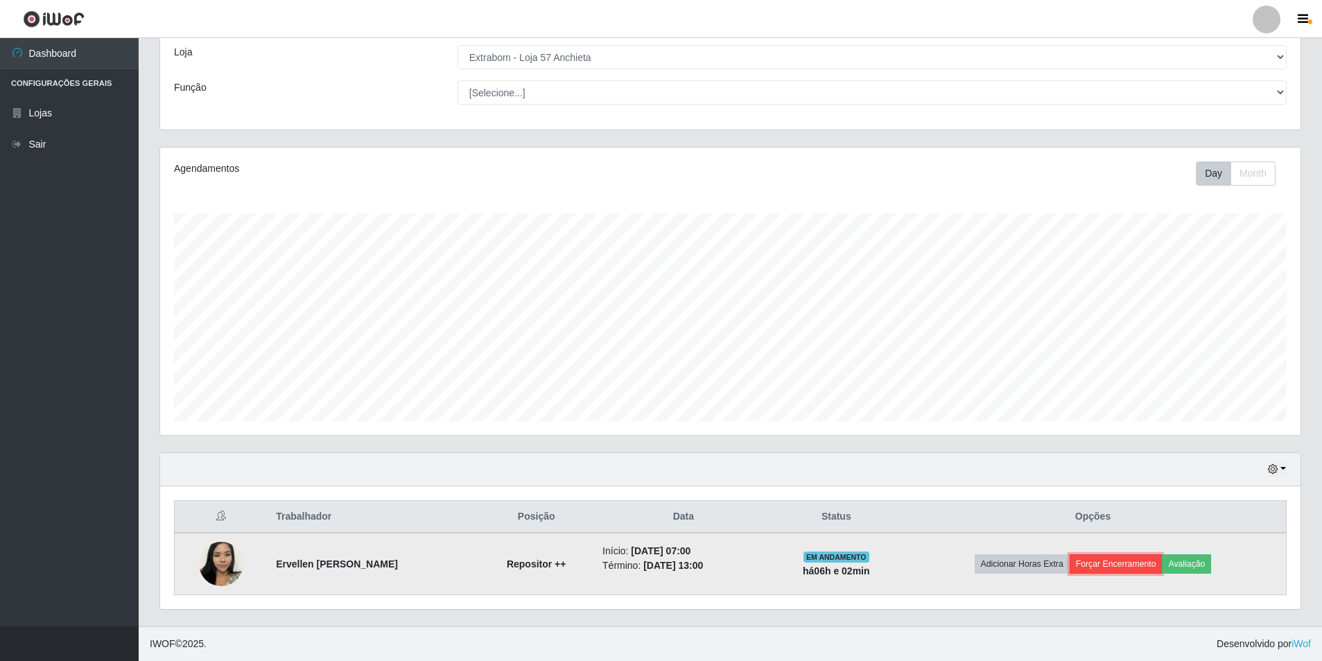
click at [1126, 562] on button "Forçar Encerramento" at bounding box center [1116, 564] width 93 height 19
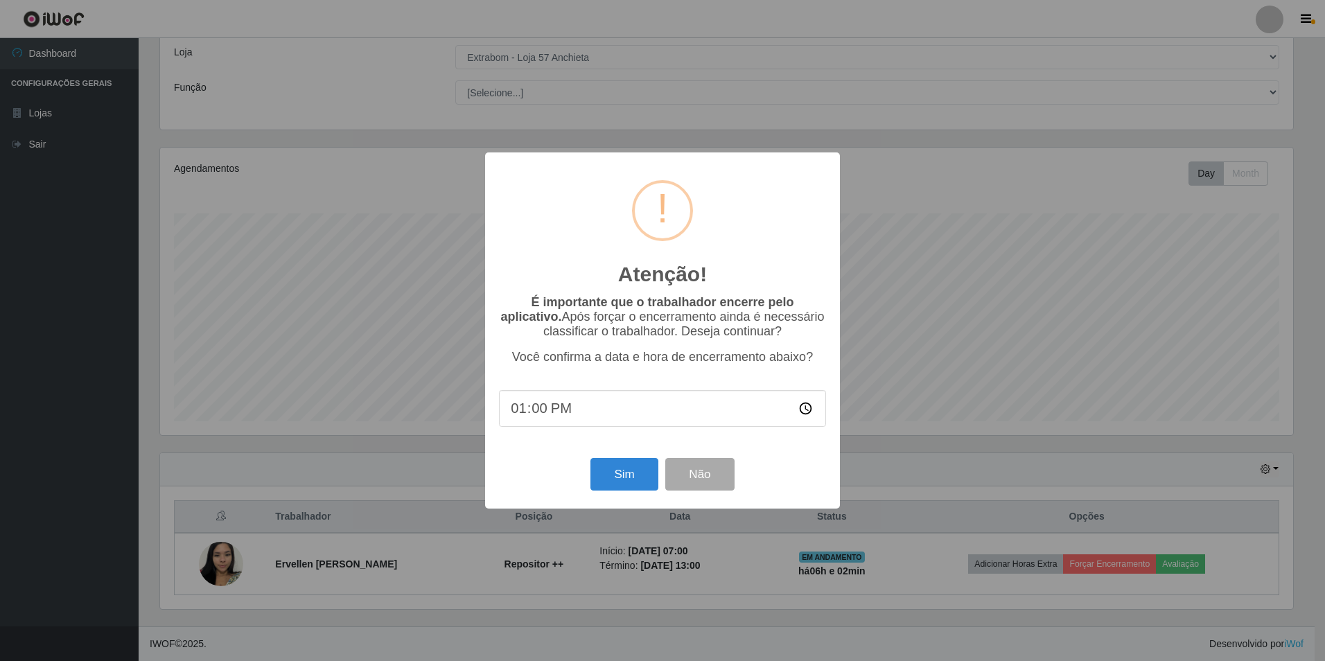
click at [871, 368] on div "Atenção! × É importante que o trabalhador encerre pelo aplicativo. Após forçar …" at bounding box center [662, 330] width 1325 height 661
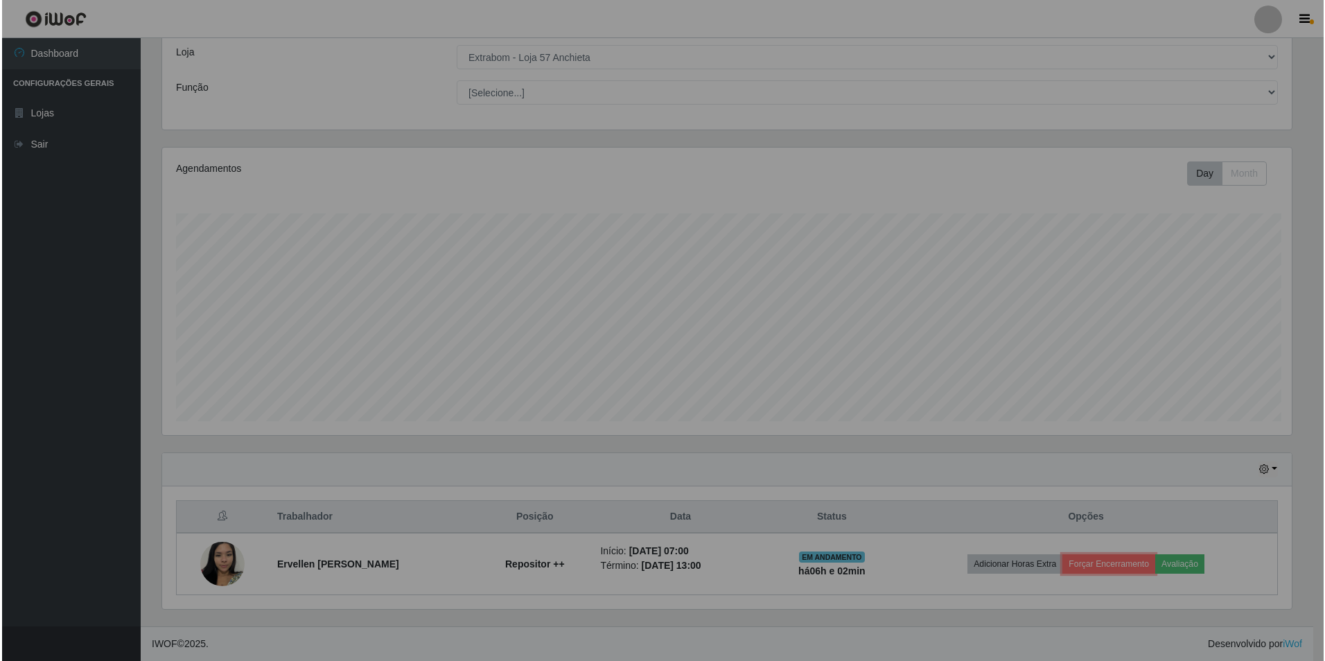
scroll to position [288, 1140]
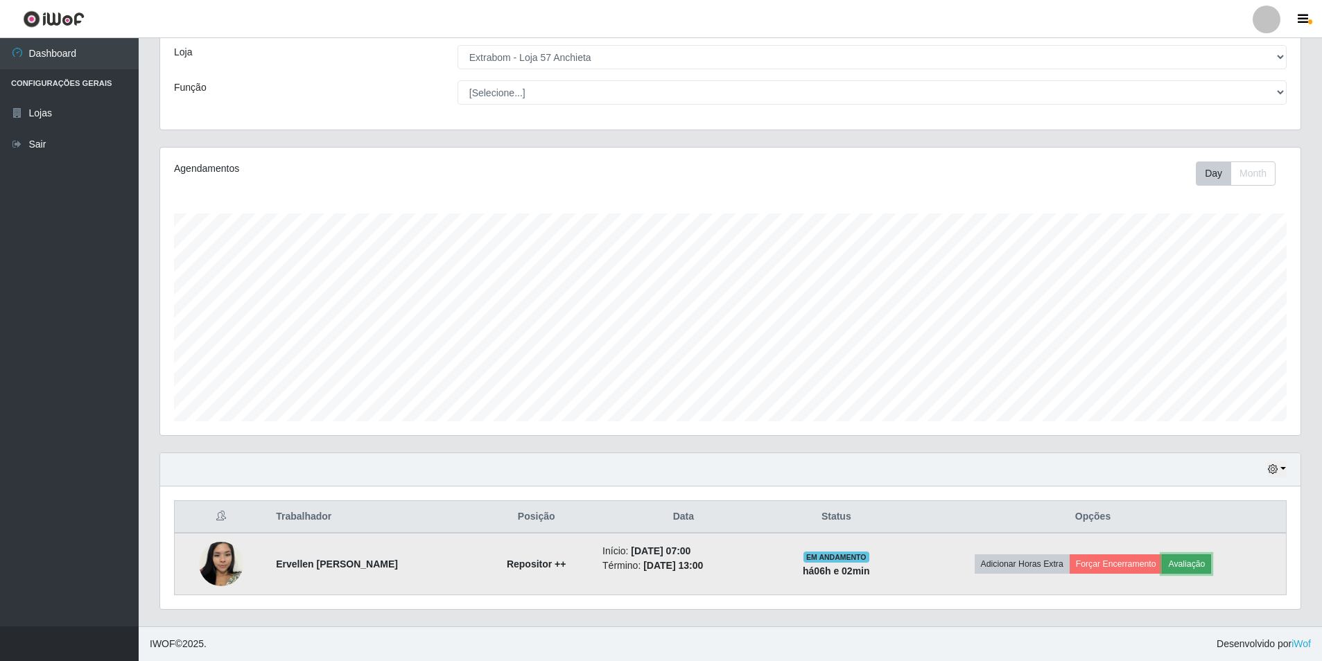
click at [1190, 564] on button "Avaliação" at bounding box center [1186, 564] width 49 height 19
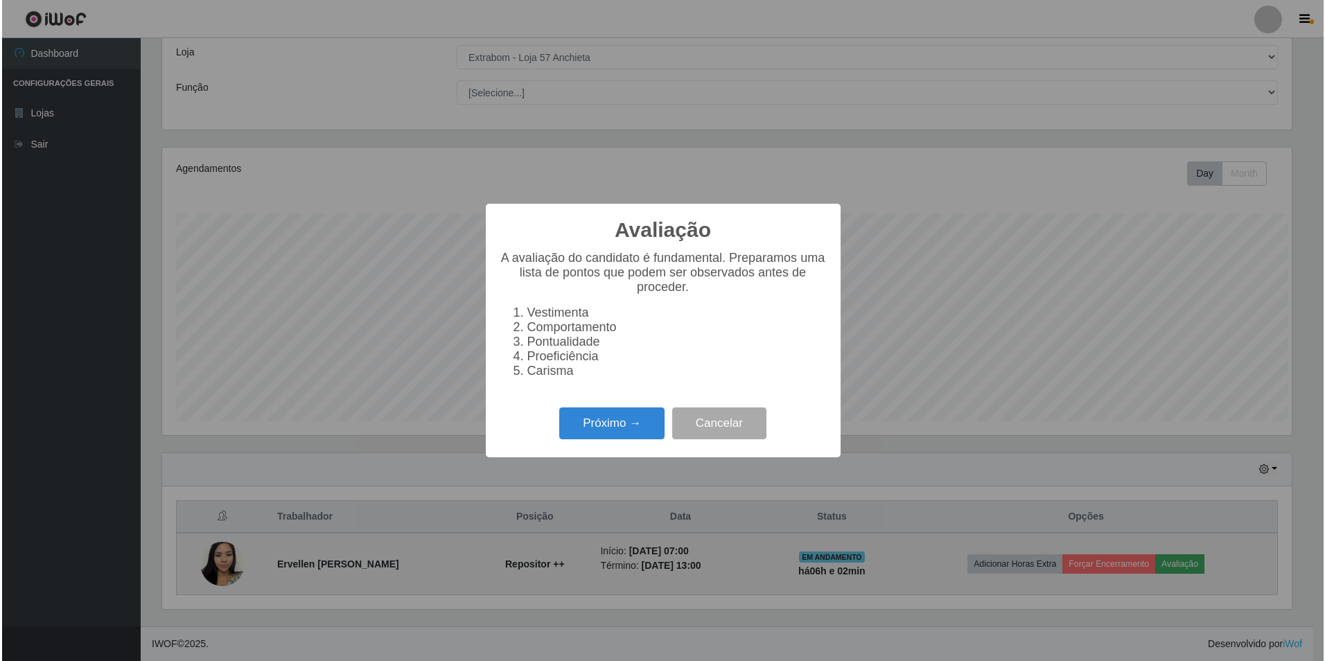
scroll to position [288, 1133]
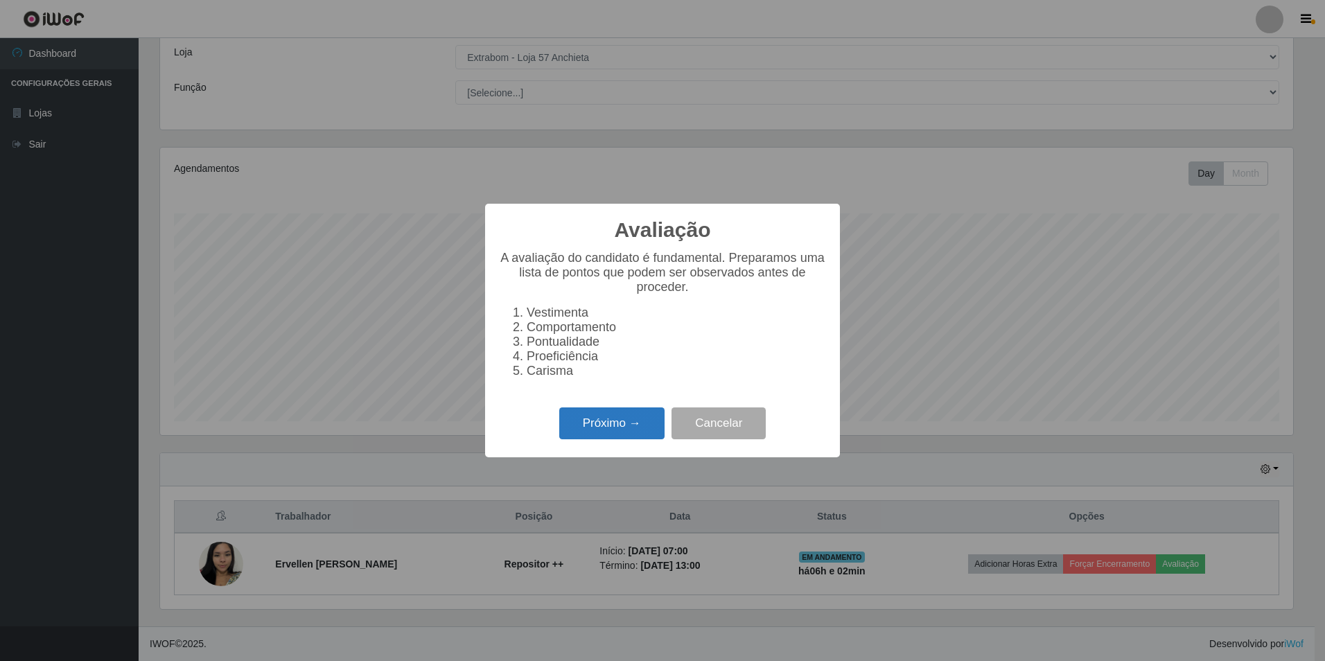
click at [618, 437] on button "Próximo →" at bounding box center [611, 424] width 105 height 33
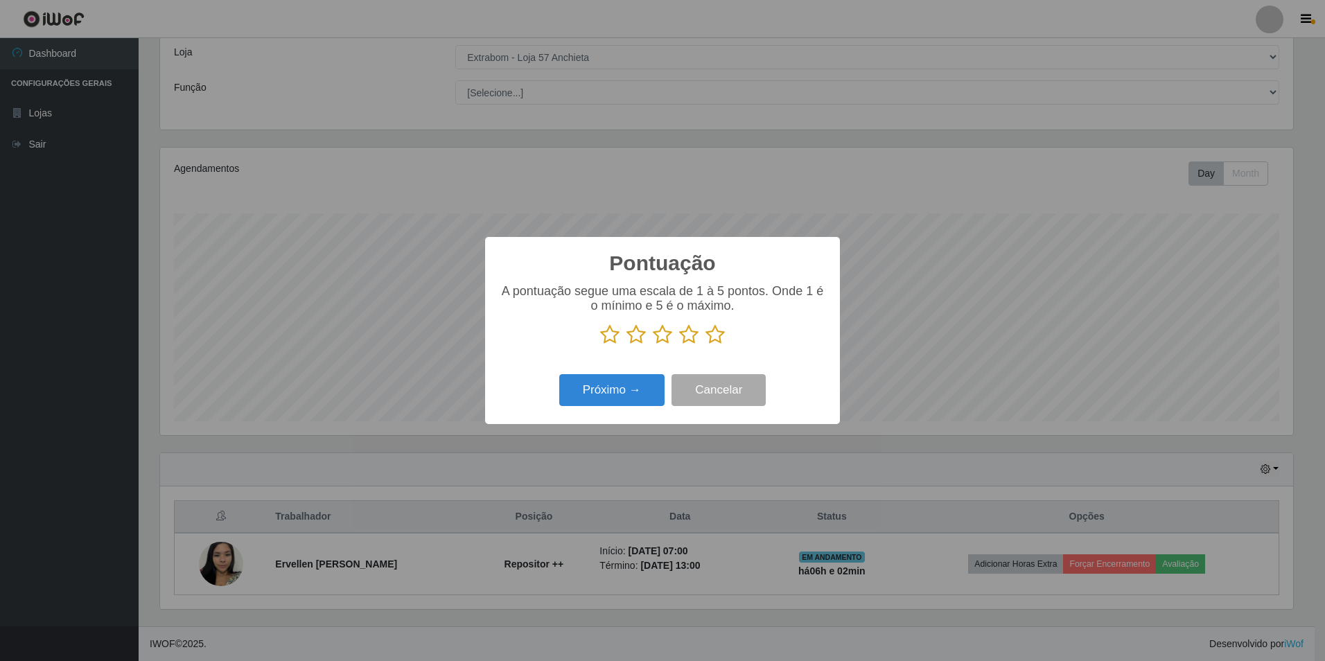
scroll to position [692935, 692089]
click at [607, 335] on icon at bounding box center [609, 334] width 19 height 21
click at [600, 345] on input "radio" at bounding box center [600, 345] width 0 height 0
click at [619, 391] on button "Próximo →" at bounding box center [611, 390] width 105 height 33
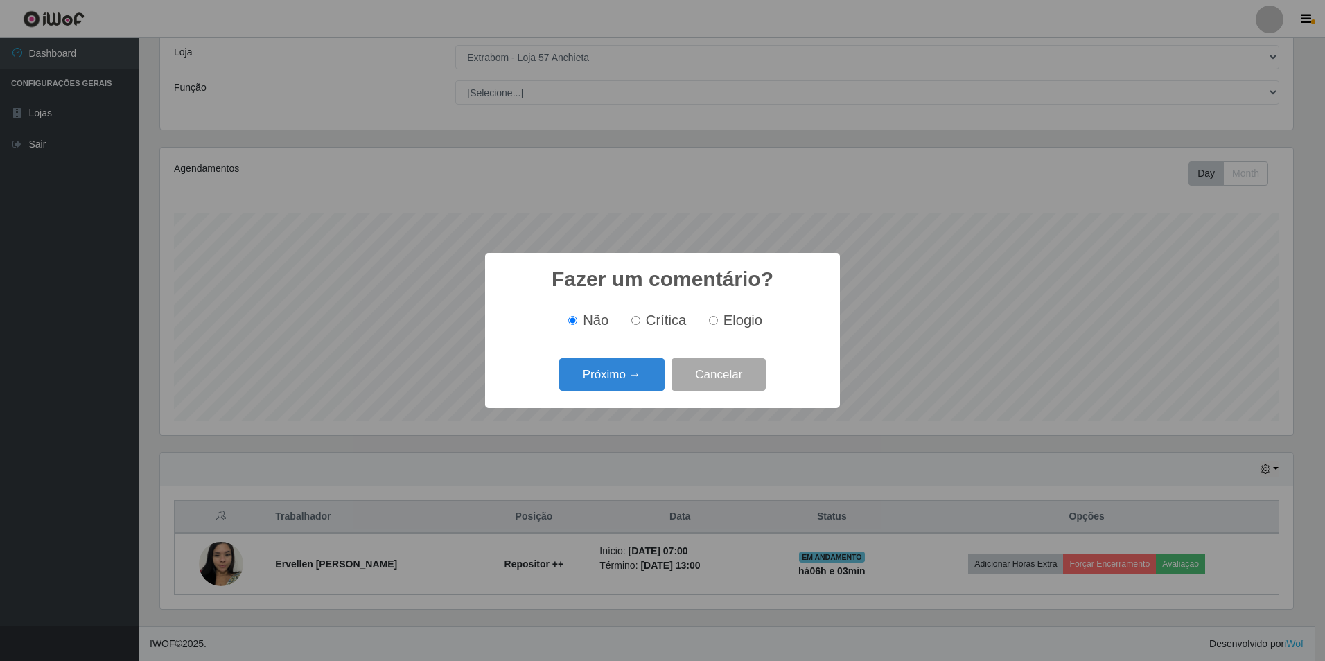
click at [637, 321] on input "Crítica" at bounding box center [636, 320] width 9 height 9
radio input "true"
click at [620, 376] on button "Próximo →" at bounding box center [611, 374] width 105 height 33
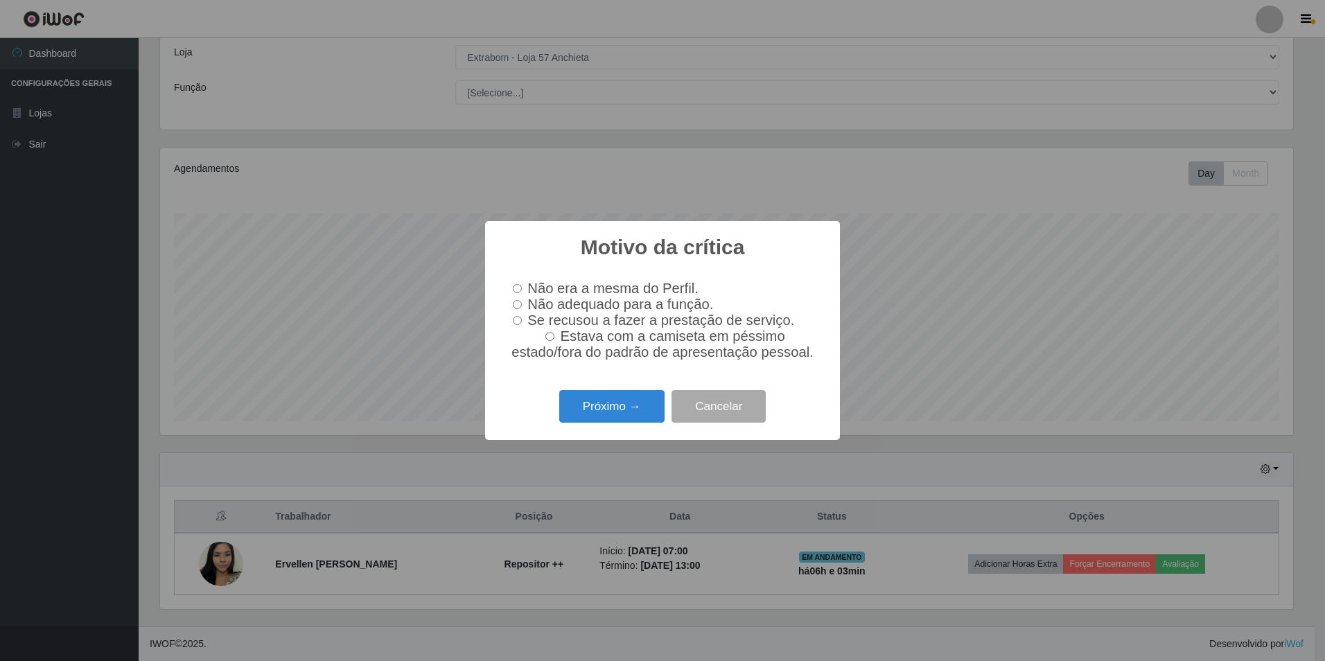
click at [512, 304] on label "Não adequado para a função." at bounding box center [610, 305] width 206 height 16
click at [513, 304] on input "Não adequado para a função." at bounding box center [517, 304] width 9 height 9
radio input "true"
click at [652, 409] on button "Próximo →" at bounding box center [611, 406] width 105 height 33
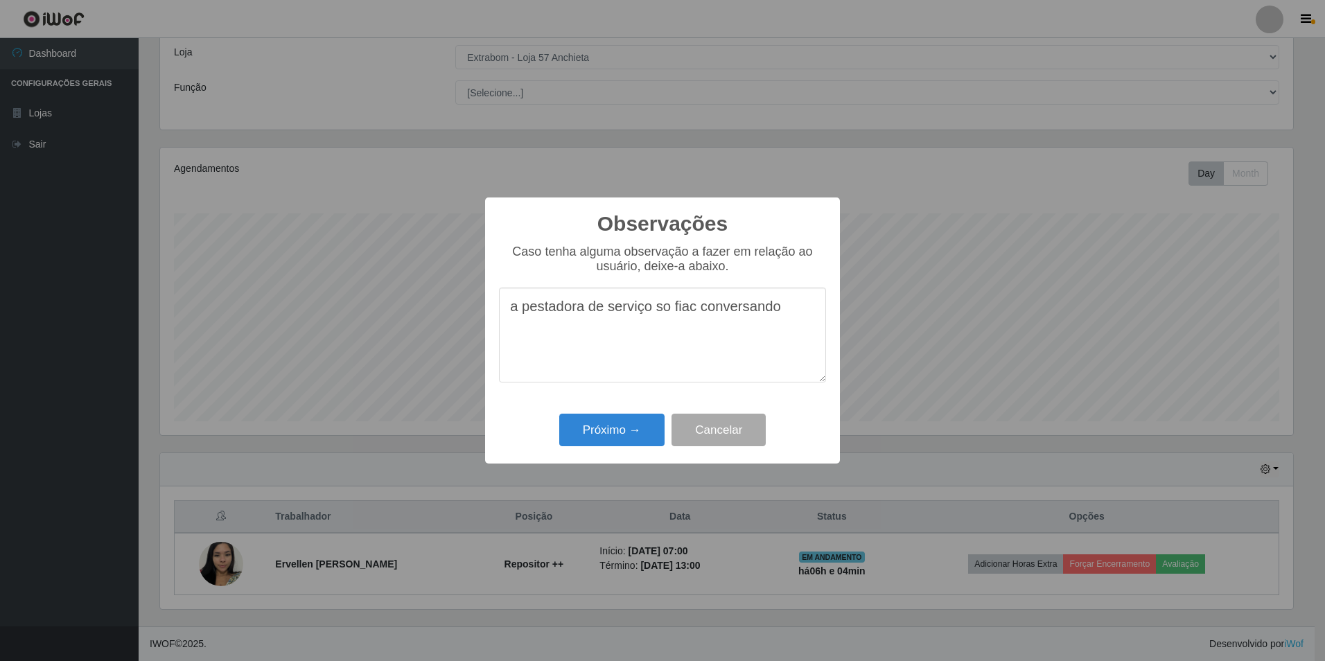
click at [691, 317] on textarea "a pestadora de serviço so fiac conversando" at bounding box center [662, 335] width 327 height 95
click at [661, 314] on textarea "a pestadora de serviço so fica conversando" at bounding box center [662, 335] width 327 height 95
click at [576, 313] on textarea "a pestadora de serviço só fica conversando" at bounding box center [662, 335] width 327 height 95
click at [791, 315] on textarea "a prestadora de serviço só fica conversando" at bounding box center [662, 335] width 327 height 95
click at [631, 337] on textarea "a prestadora de serviço só fica conversando e o rendimento e minimo" at bounding box center [662, 335] width 327 height 95
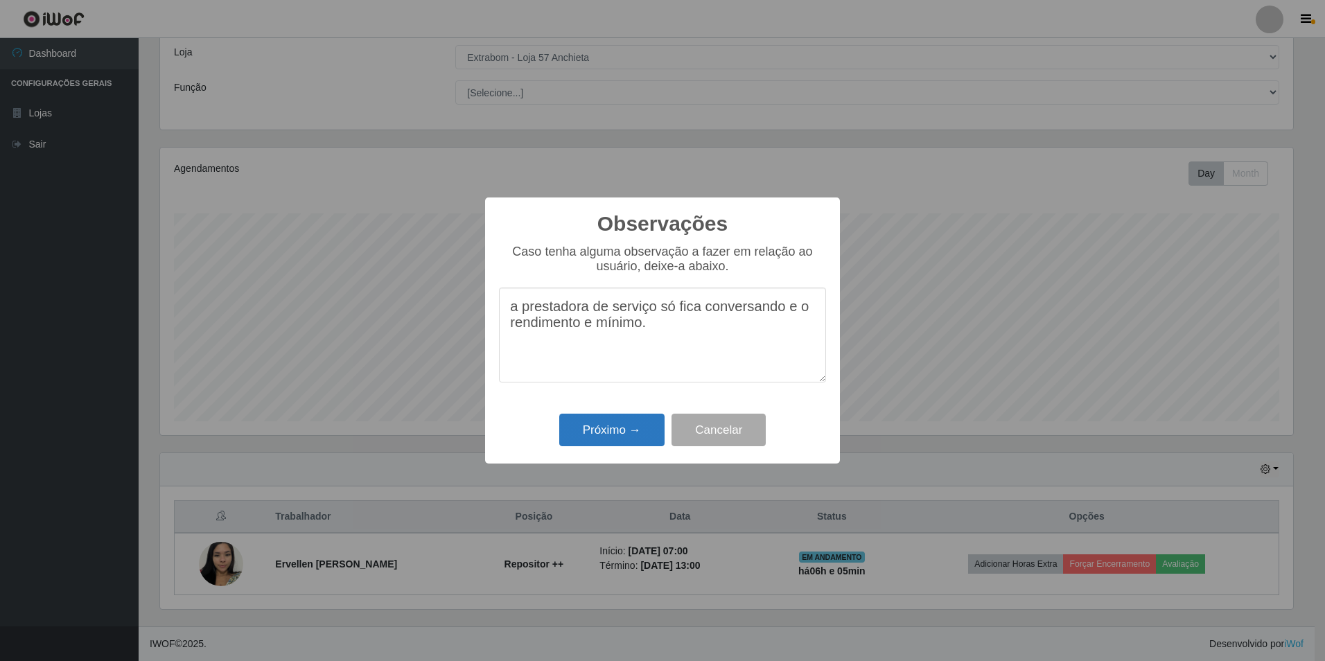
type textarea "a prestadora de serviço só fica conversando e o rendimento e mínimo."
click at [616, 436] on button "Próximo →" at bounding box center [611, 430] width 105 height 33
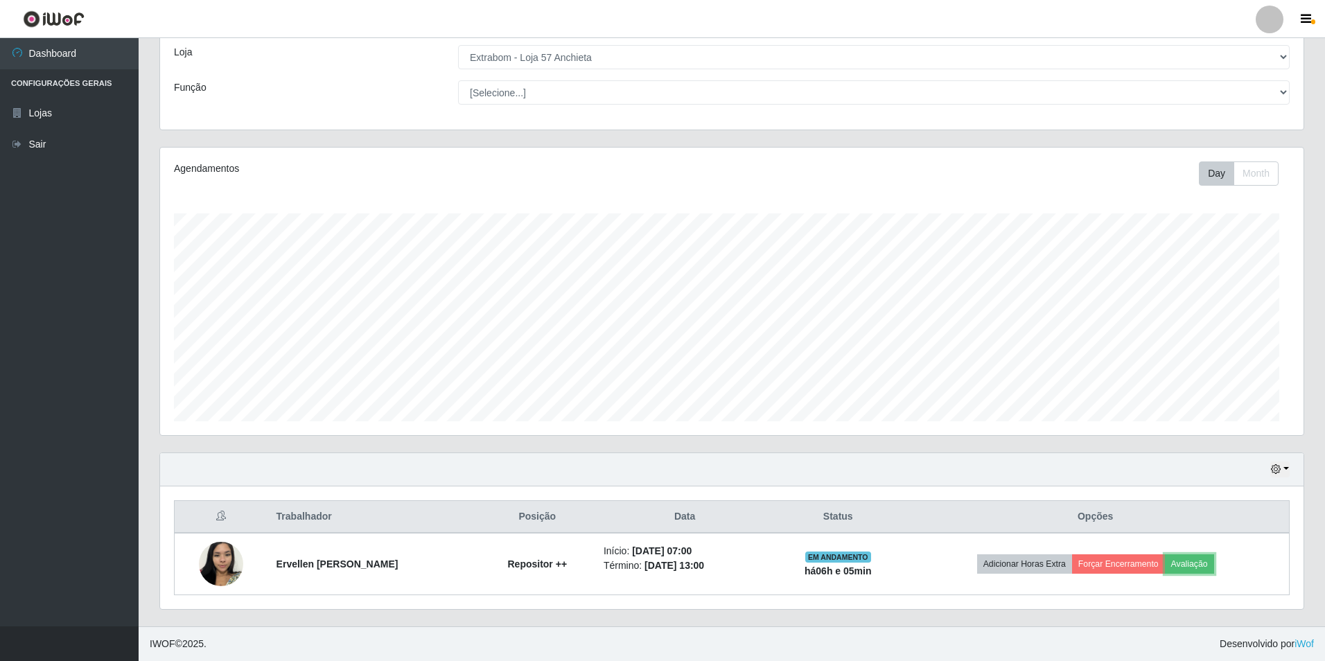
scroll to position [288, 1140]
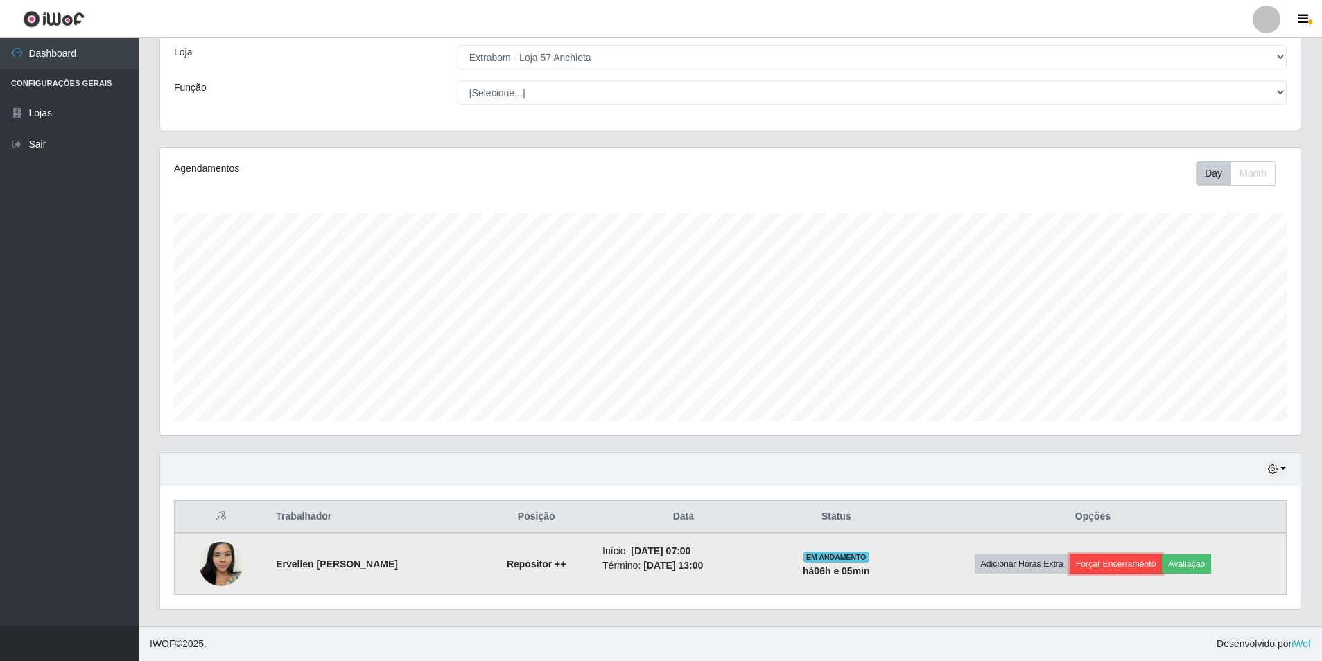
click at [1097, 563] on button "Forçar Encerramento" at bounding box center [1116, 564] width 93 height 19
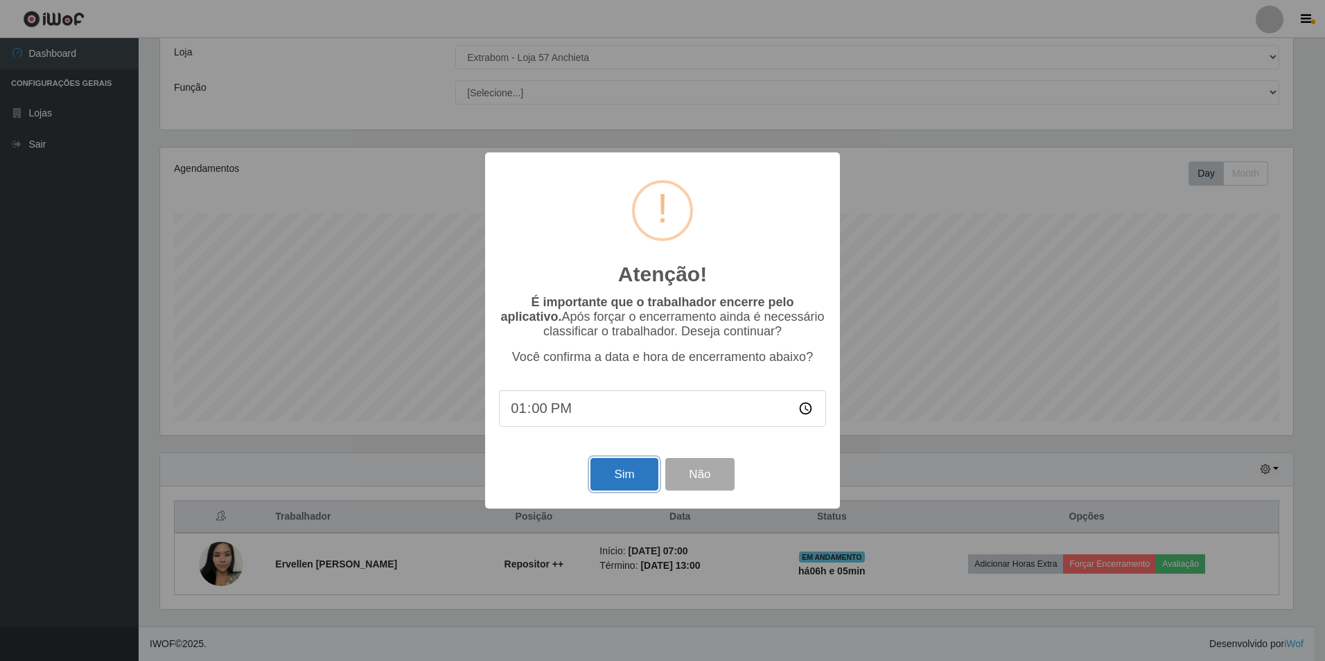
click at [647, 479] on button "Sim" at bounding box center [624, 474] width 67 height 33
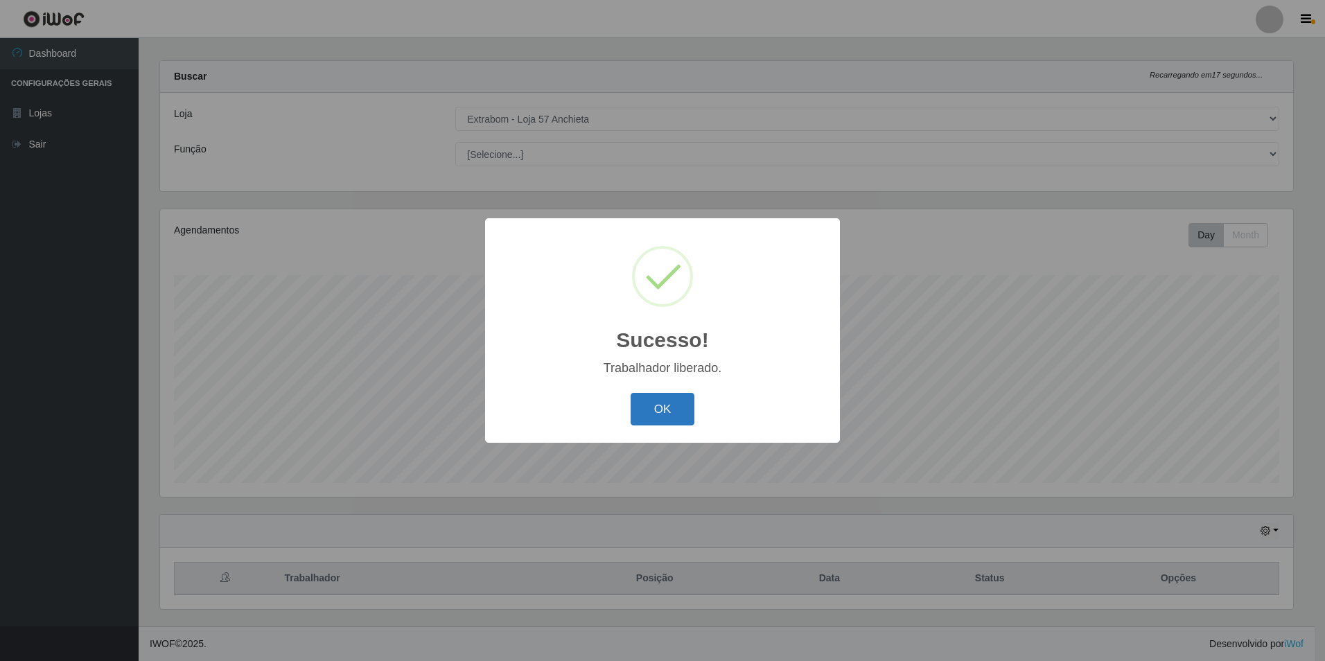
click at [671, 401] on button "OK" at bounding box center [663, 409] width 64 height 33
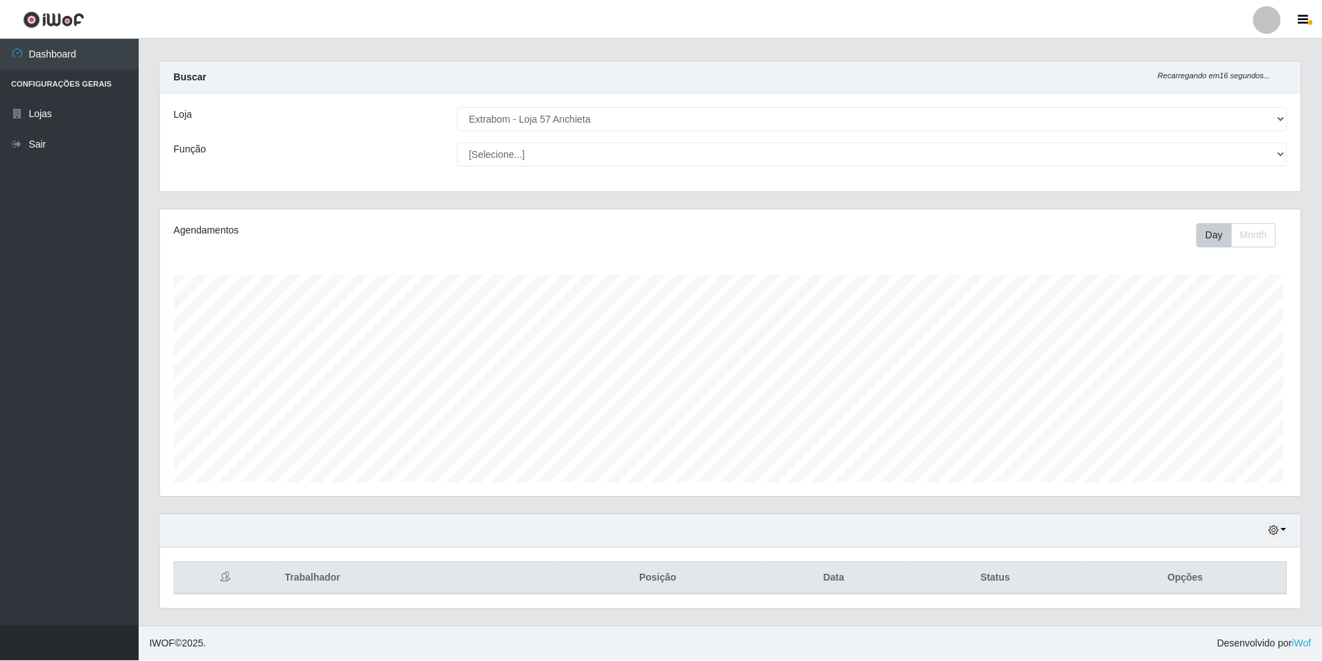
scroll to position [288, 1140]
click at [1287, 530] on div "Hoje 1 dia 3 dias 1 Semana Não encerrados" at bounding box center [730, 531] width 1140 height 33
click at [1282, 534] on button "button" at bounding box center [1276, 531] width 19 height 16
click at [1210, 481] on button "1 Semana" at bounding box center [1231, 479] width 110 height 29
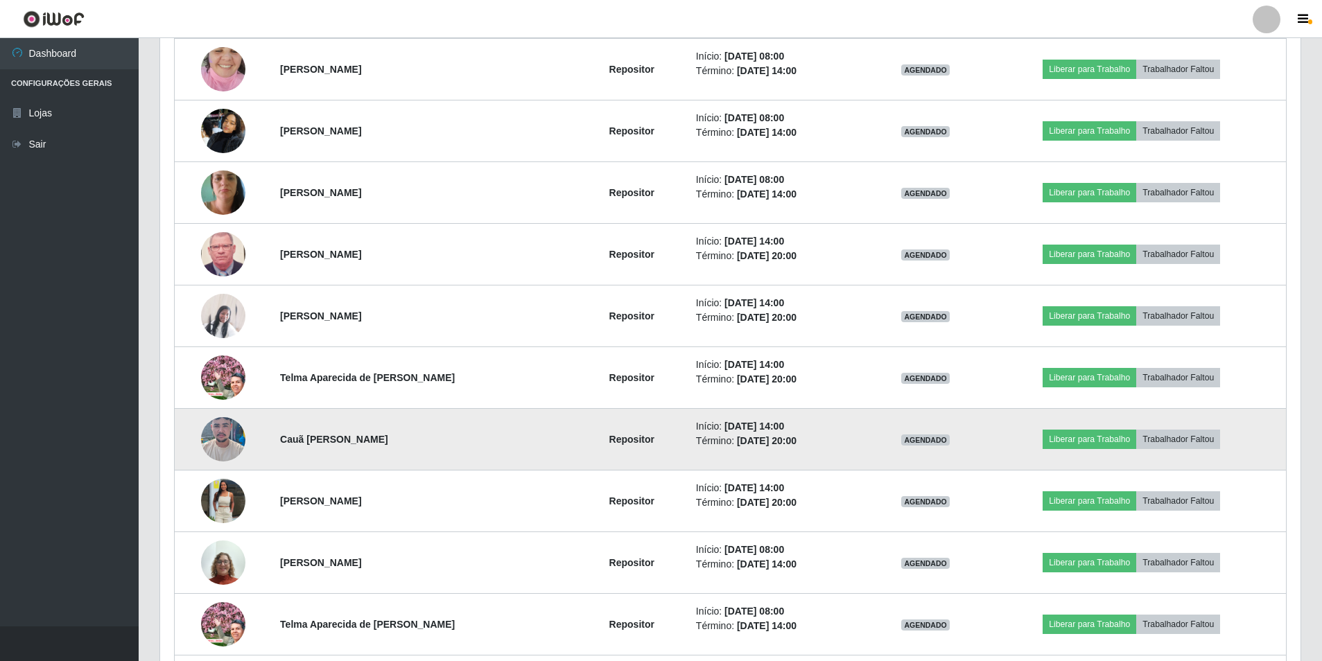
scroll to position [1594, 0]
